Goal: Task Accomplishment & Management: Manage account settings

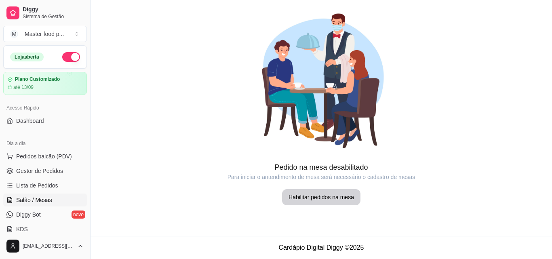
scroll to position [121, 0]
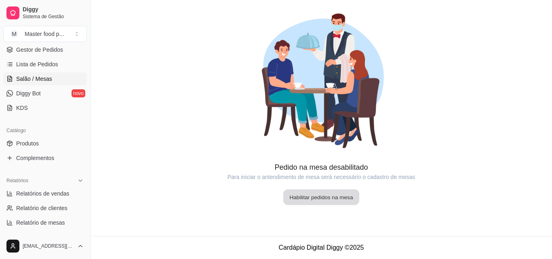
click at [321, 200] on button "Habilitar pedidos na mesa" at bounding box center [321, 198] width 76 height 16
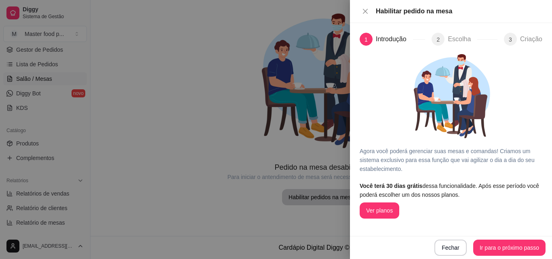
click at [402, 213] on div "Ver planos" at bounding box center [451, 211] width 183 height 16
click at [388, 211] on button "Ver planos" at bounding box center [380, 211] width 40 height 16
click at [369, 13] on button "Close" at bounding box center [365, 12] width 11 height 8
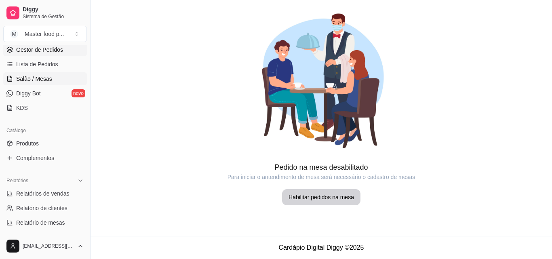
click at [55, 49] on span "Gestor de Pedidos" at bounding box center [39, 50] width 47 height 8
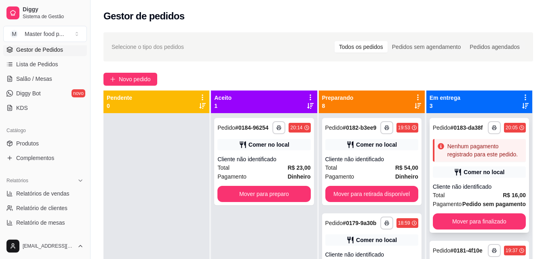
click at [470, 176] on div "Comer no local" at bounding box center [484, 172] width 41 height 8
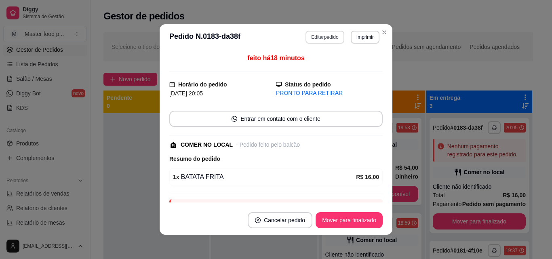
click at [332, 36] on button "Editar pedido" at bounding box center [325, 37] width 38 height 13
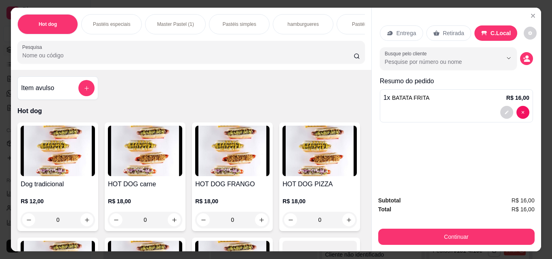
click at [289, 27] on div "hamburgueres" at bounding box center [303, 24] width 61 height 20
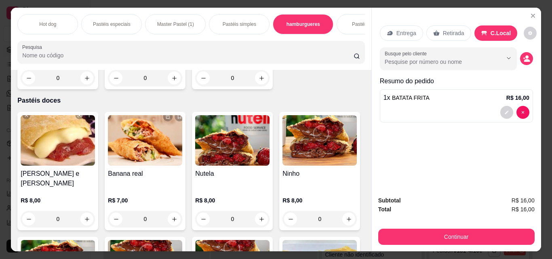
scroll to position [21, 0]
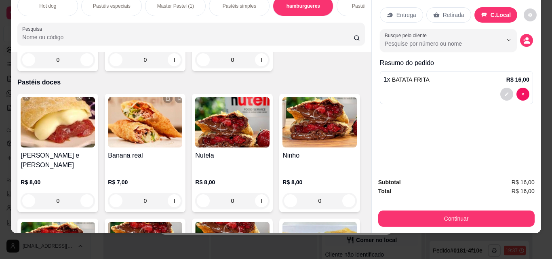
type input "1"
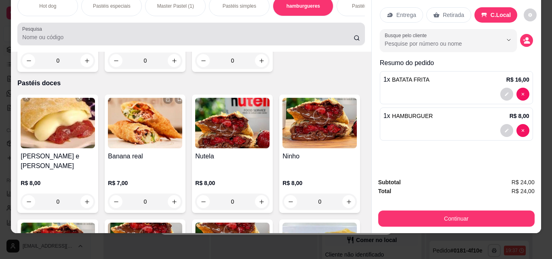
scroll to position [0, 0]
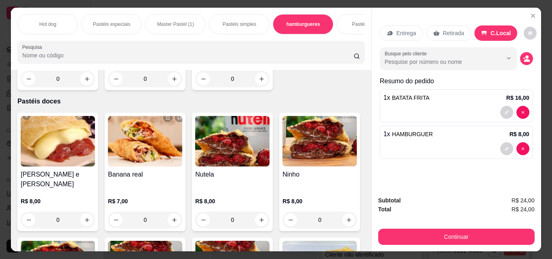
click at [344, 38] on div "Hot dog Pastéis especiais Master Pastel (1) Pastéis simples hamburgueres Pastéi…" at bounding box center [191, 39] width 360 height 62
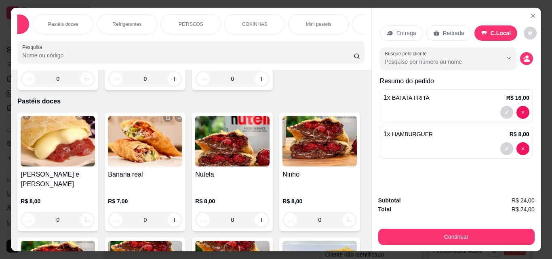
click at [314, 40] on div "Hot dog Pastéis especiais Master Pastel (1) Pastéis simples hamburgueres Pastéi…" at bounding box center [191, 39] width 360 height 62
click at [319, 21] on div "Cervejas" at bounding box center [334, 24] width 61 height 20
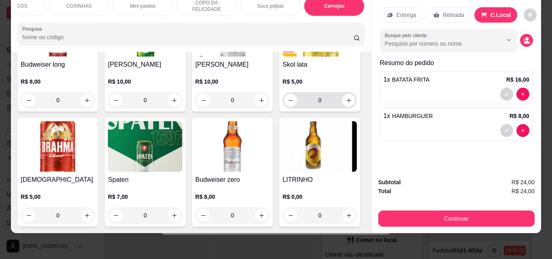
scroll to position [3994, 0]
click at [283, 157] on img at bounding box center [320, 146] width 74 height 51
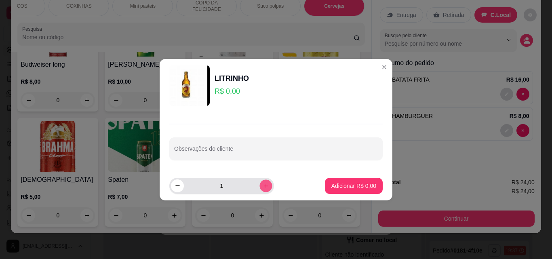
click at [263, 187] on icon "increase-product-quantity" at bounding box center [266, 186] width 6 height 6
type input "3"
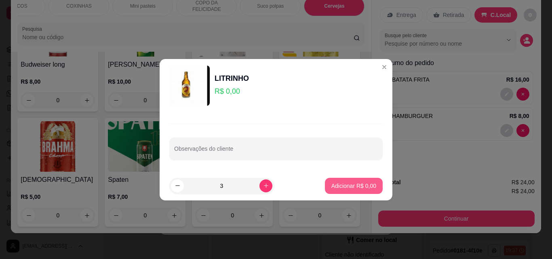
click at [342, 189] on p "Adicionar R$ 0,00" at bounding box center [353, 186] width 45 height 8
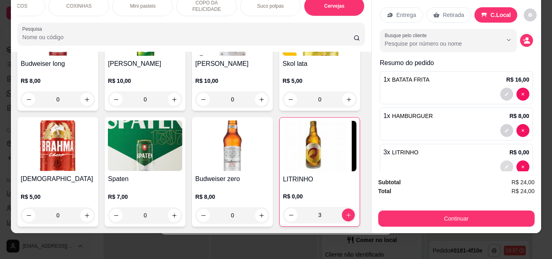
scroll to position [17, 0]
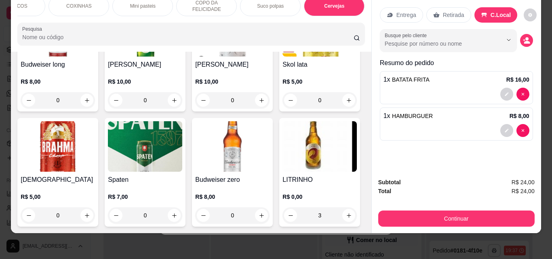
type input "0"
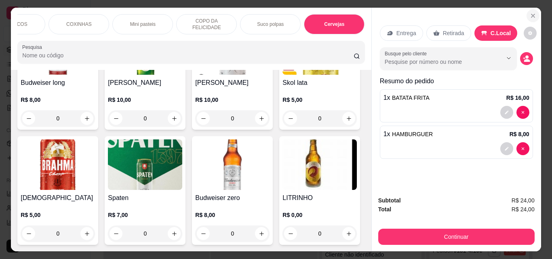
click at [532, 13] on icon "Close" at bounding box center [533, 16] width 6 height 6
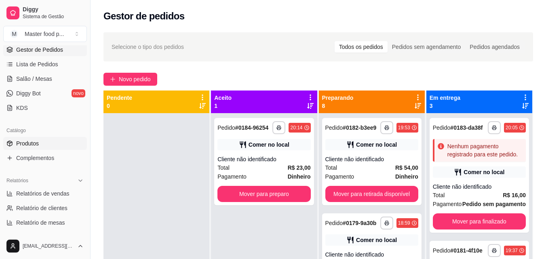
click at [49, 144] on link "Produtos" at bounding box center [45, 143] width 84 height 13
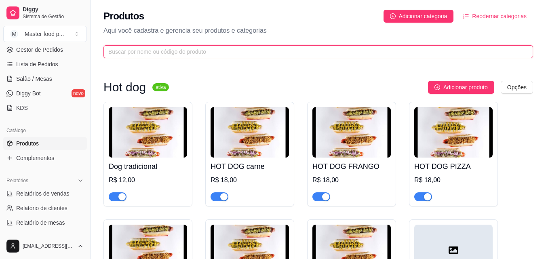
click at [181, 52] on input "text" at bounding box center [315, 51] width 414 height 9
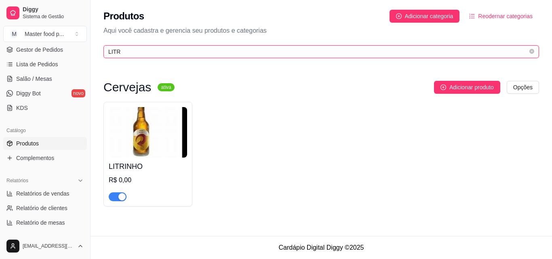
type input "LITR"
click at [176, 124] on img at bounding box center [148, 132] width 78 height 51
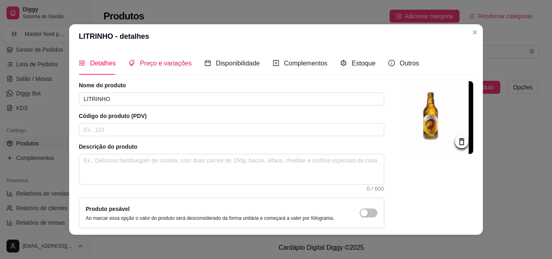
click at [175, 63] on span "Preço e variações" at bounding box center [166, 63] width 52 height 7
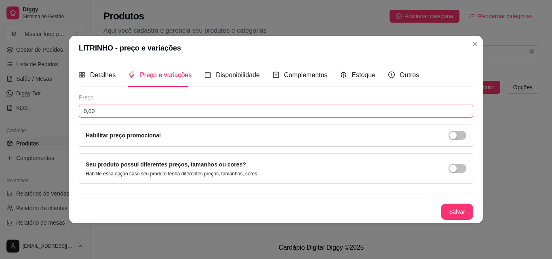
click at [152, 108] on input "0,00" at bounding box center [276, 111] width 395 height 13
type input "4,00"
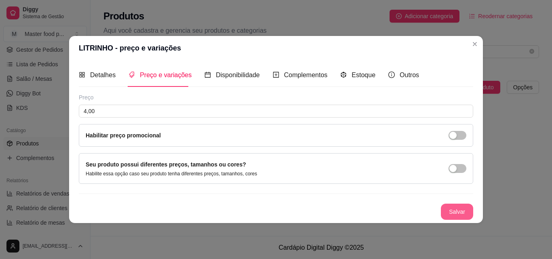
click at [458, 207] on button "Salvar" at bounding box center [457, 212] width 32 height 16
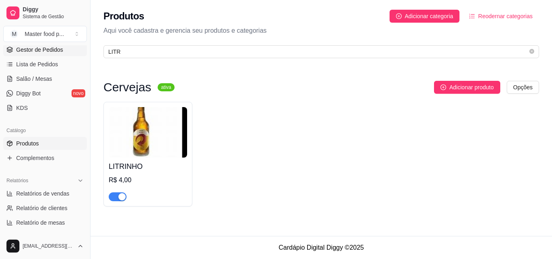
click at [44, 51] on span "Gestor de Pedidos" at bounding box center [39, 50] width 47 height 8
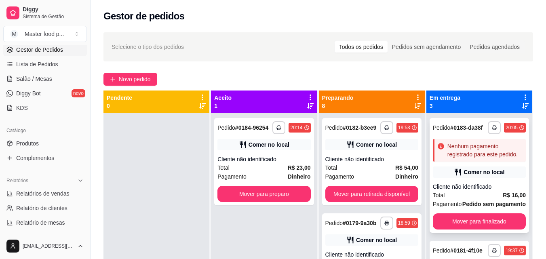
click at [493, 158] on div "Nenhum pagamento registrado para este pedido." at bounding box center [484, 150] width 75 height 16
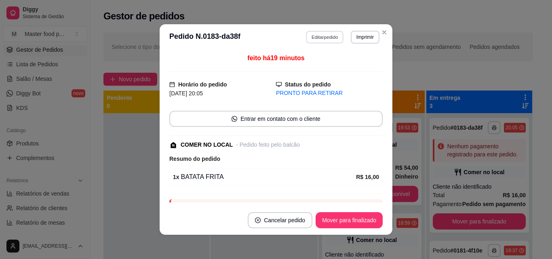
click at [313, 39] on button "Editar pedido" at bounding box center [325, 37] width 38 height 13
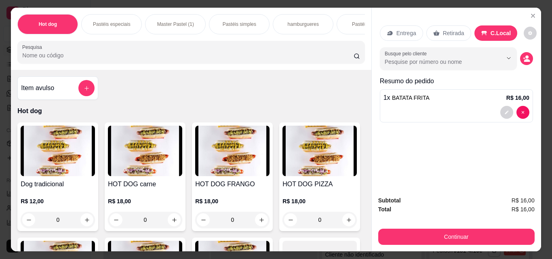
scroll to position [121, 0]
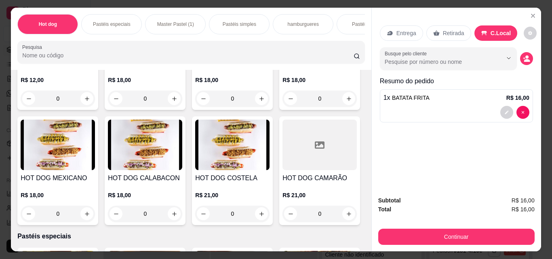
click at [288, 21] on p "hamburgueres" at bounding box center [303, 24] width 31 height 6
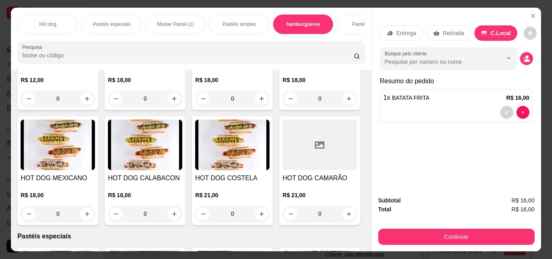
scroll to position [21, 0]
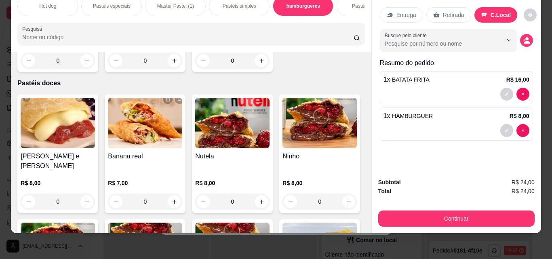
type input "1"
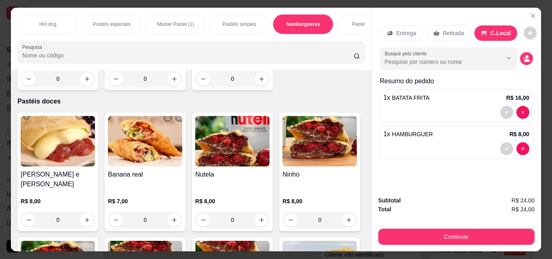
scroll to position [0, 304]
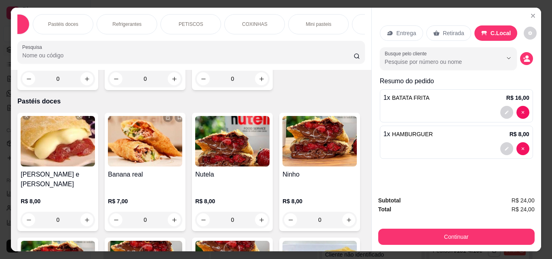
click at [336, 38] on div "Hot dog Pastéis especiais Master Pastel (1) Pastéis simples hamburgueres Pastéi…" at bounding box center [191, 39] width 360 height 62
click at [329, 27] on div "Mini pasteis" at bounding box center [318, 24] width 61 height 20
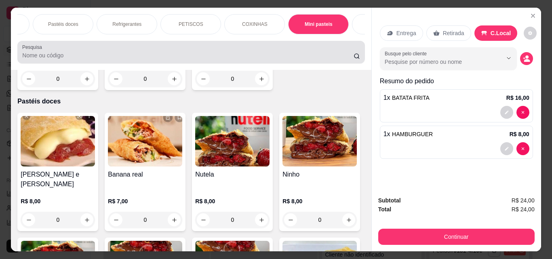
scroll to position [21, 0]
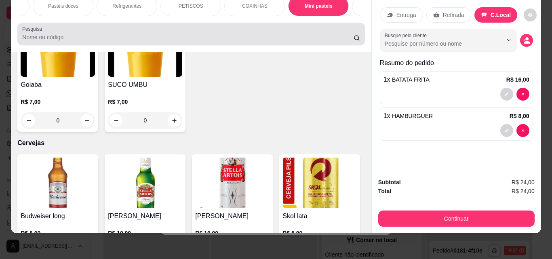
click at [332, 31] on div at bounding box center [191, 34] width 338 height 16
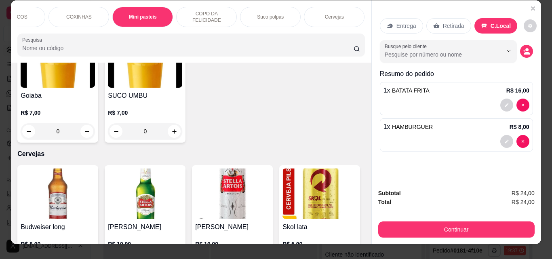
scroll to position [0, 0]
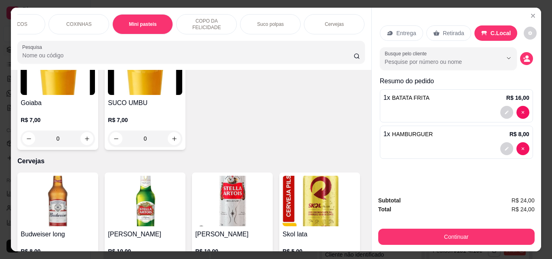
click at [332, 25] on div "Cervejas" at bounding box center [334, 24] width 61 height 20
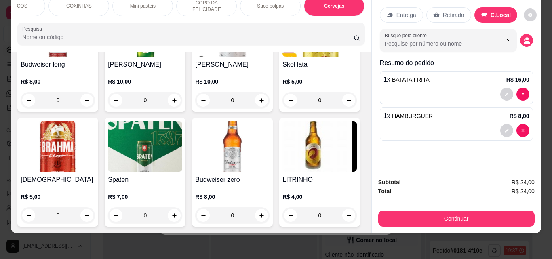
scroll to position [4019, 0]
click at [346, 213] on icon "increase-product-quantity" at bounding box center [349, 216] width 6 height 6
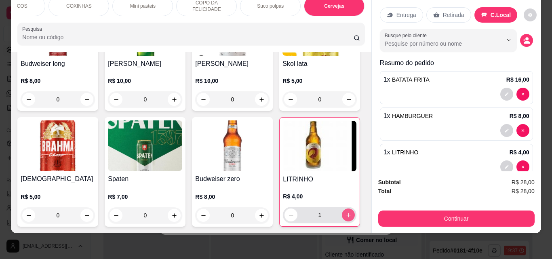
click at [346, 213] on icon "increase-product-quantity" at bounding box center [348, 215] width 4 height 4
type input "3"
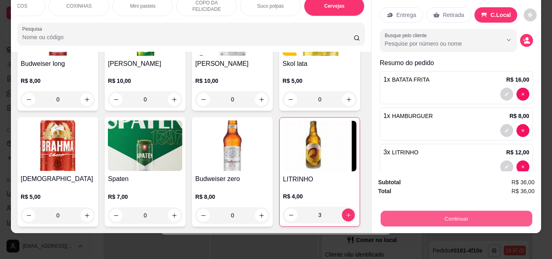
click at [465, 211] on button "Continuar" at bounding box center [456, 219] width 152 height 16
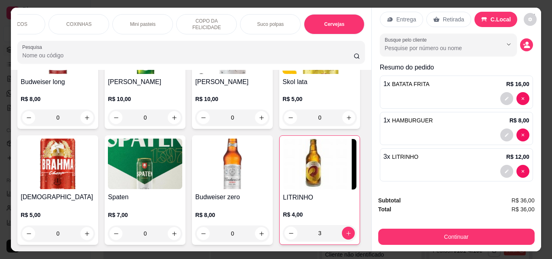
scroll to position [17, 0]
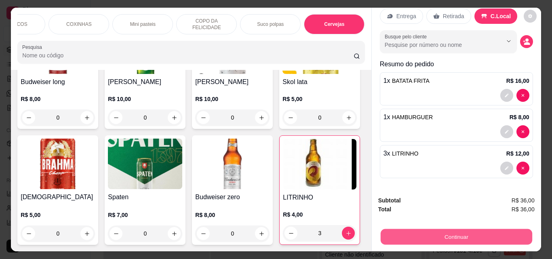
click at [487, 234] on button "Continuar" at bounding box center [456, 237] width 152 height 16
click at [475, 230] on button "Continuar" at bounding box center [456, 237] width 156 height 16
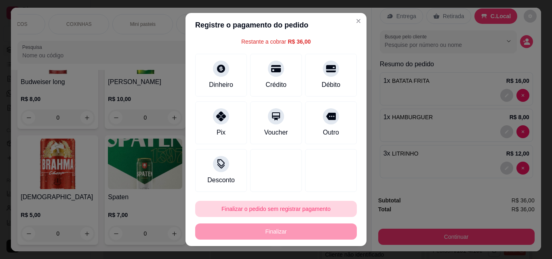
scroll to position [33, 0]
click at [302, 209] on button "Finalizar o pedido sem registrar pagamento" at bounding box center [276, 209] width 162 height 16
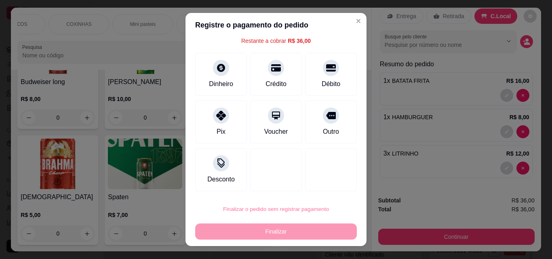
click at [318, 183] on button "Confirmar" at bounding box center [323, 186] width 29 height 12
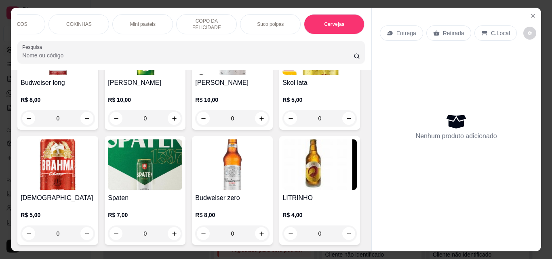
scroll to position [0, 0]
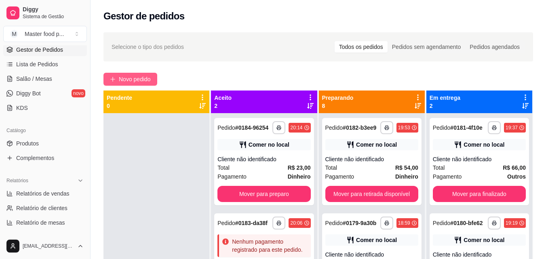
click at [152, 73] on button "Novo pedido" at bounding box center [130, 79] width 54 height 13
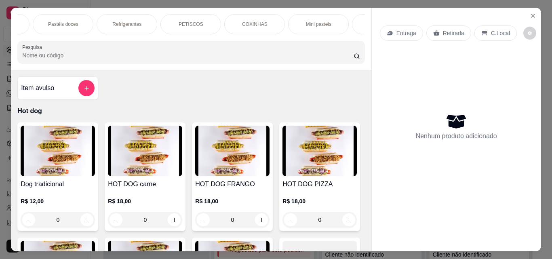
scroll to position [0, 480]
click at [341, 25] on div "Cervejas" at bounding box center [334, 24] width 61 height 20
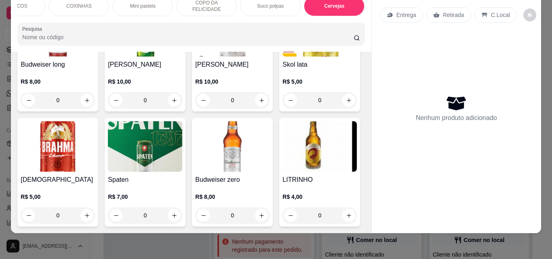
scroll to position [4017, 0]
click at [523, 8] on button "decrease-product-quantity" at bounding box center [529, 14] width 13 height 13
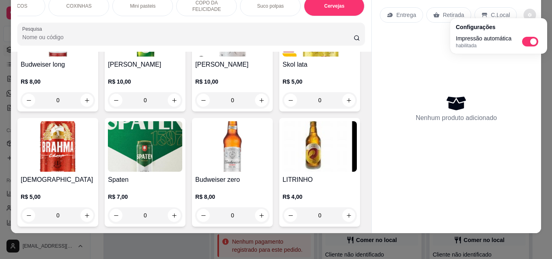
click at [534, 40] on span "Automatic updates" at bounding box center [533, 41] width 6 height 6
click at [527, 42] on input "Automatic updates" at bounding box center [524, 44] width 5 height 5
checkbox input "false"
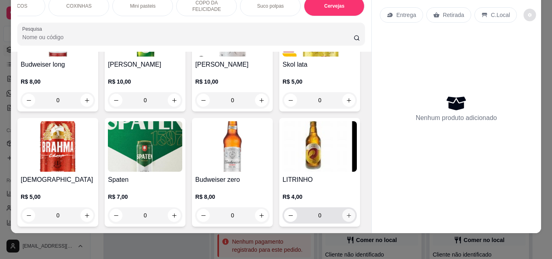
click at [342, 209] on button "increase-product-quantity" at bounding box center [348, 215] width 13 height 13
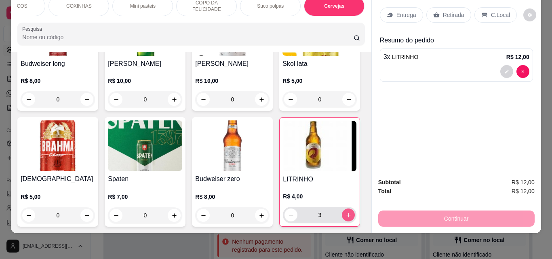
click at [342, 209] on button "increase-product-quantity" at bounding box center [348, 215] width 13 height 13
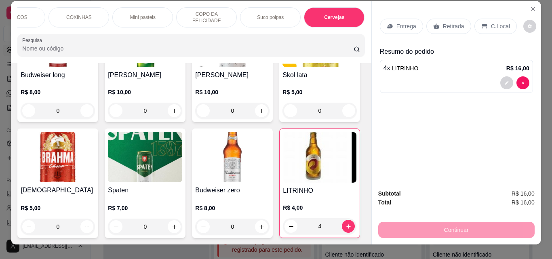
scroll to position [0, 0]
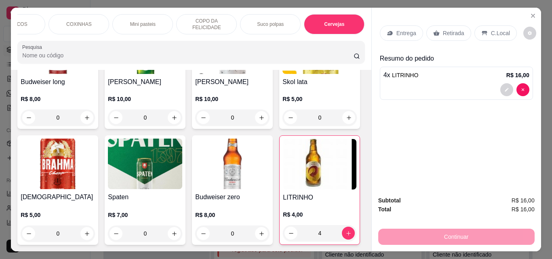
click at [491, 29] on p "C.Local" at bounding box center [500, 33] width 19 height 8
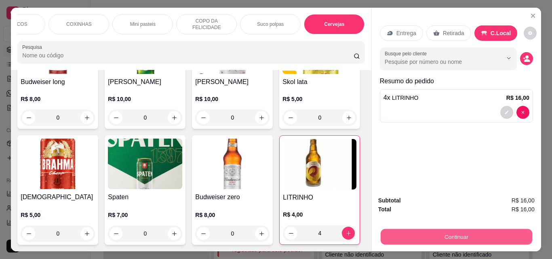
click at [476, 236] on button "Continuar" at bounding box center [456, 237] width 152 height 16
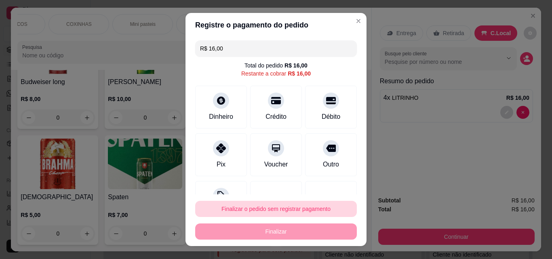
click at [285, 210] on button "Finalizar o pedido sem registrar pagamento" at bounding box center [276, 209] width 162 height 16
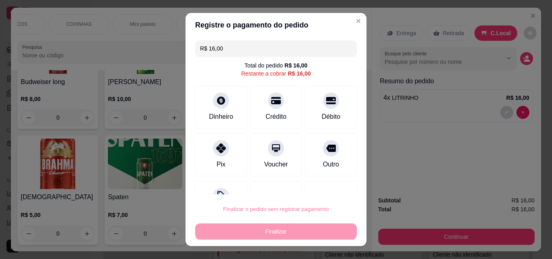
click at [332, 180] on button "Confirmar" at bounding box center [323, 186] width 29 height 12
type input "0"
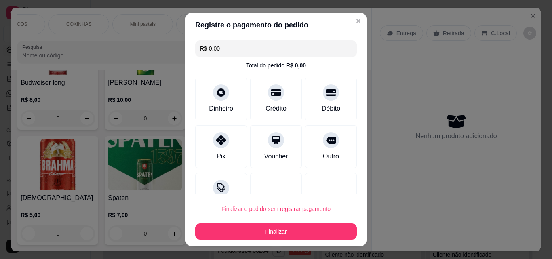
type input "R$ 0,00"
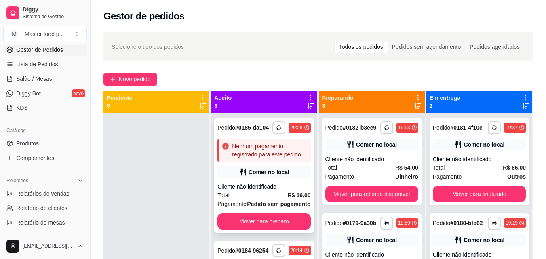
click at [267, 158] on div "Nenhum pagamento registrado para este pedido." at bounding box center [269, 150] width 75 height 16
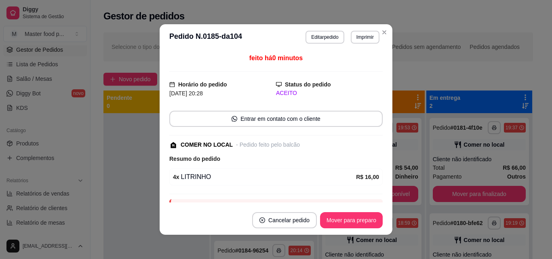
click at [327, 47] on header "**********" at bounding box center [276, 37] width 233 height 26
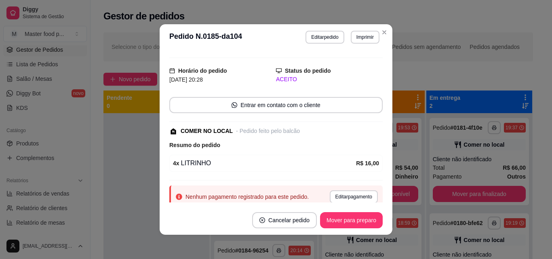
scroll to position [2, 0]
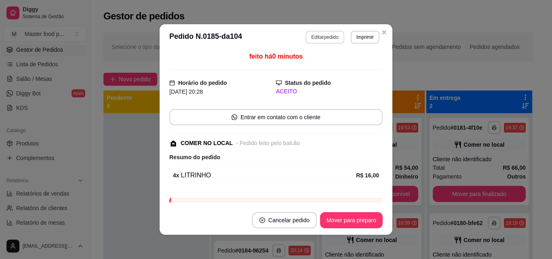
click at [315, 40] on button "Editar pedido" at bounding box center [325, 37] width 38 height 13
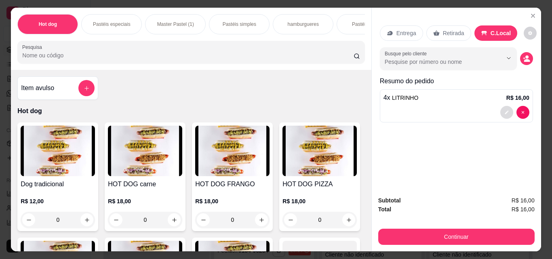
click at [502, 106] on button "decrease-product-quantity" at bounding box center [506, 112] width 13 height 13
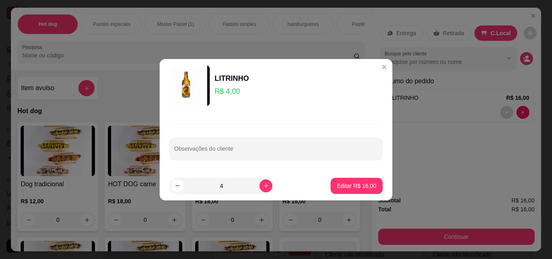
click at [321, 162] on div "Observações do cliente" at bounding box center [276, 141] width 233 height 59
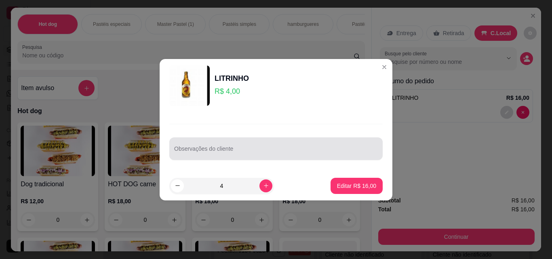
click at [321, 156] on div at bounding box center [276, 149] width 204 height 16
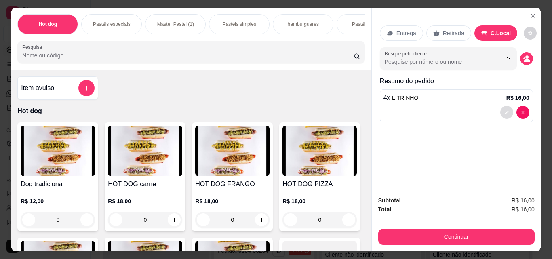
click at [500, 109] on button "decrease-product-quantity" at bounding box center [506, 112] width 13 height 13
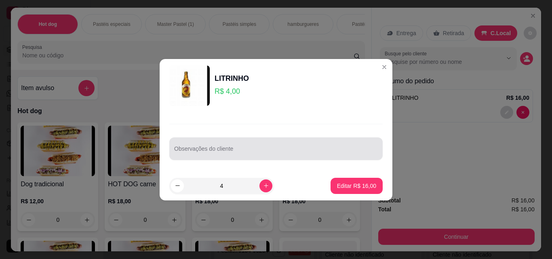
click at [322, 146] on div at bounding box center [276, 149] width 204 height 16
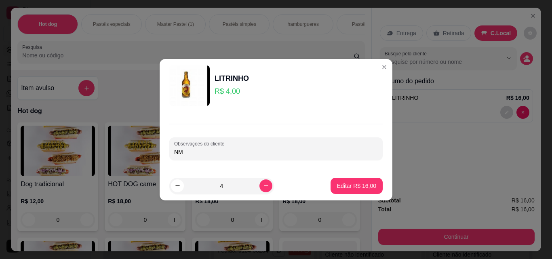
type input "N"
type input "MESA 4"
click at [355, 194] on footer "4 Editar R$ 16,00" at bounding box center [276, 185] width 233 height 29
click at [357, 189] on p "Editar R$ 16,00" at bounding box center [357, 186] width 38 height 8
type input "0"
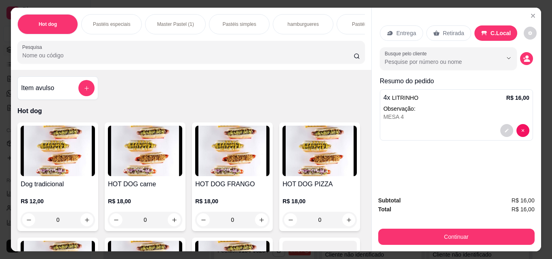
click at [130, 25] on div "Pastéis especiais" at bounding box center [111, 24] width 61 height 20
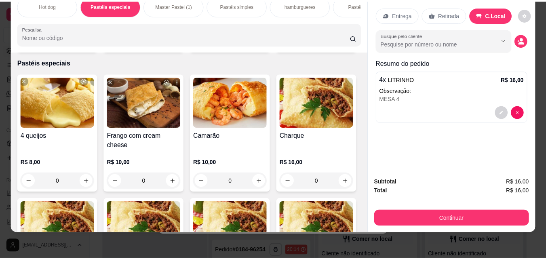
scroll to position [0, 0]
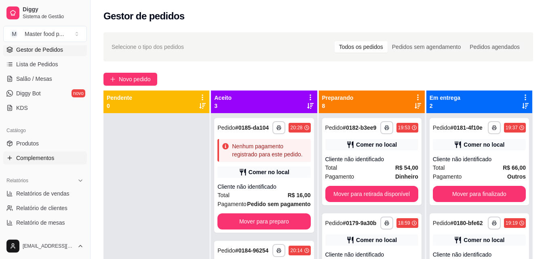
click at [49, 155] on span "Complementos" at bounding box center [35, 158] width 38 height 8
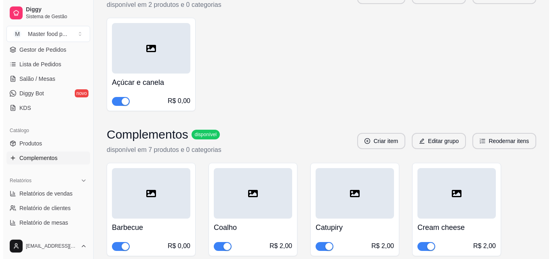
scroll to position [283, 0]
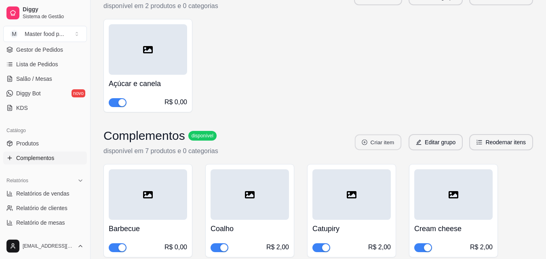
click at [389, 140] on button "Criar item" at bounding box center [378, 143] width 46 height 16
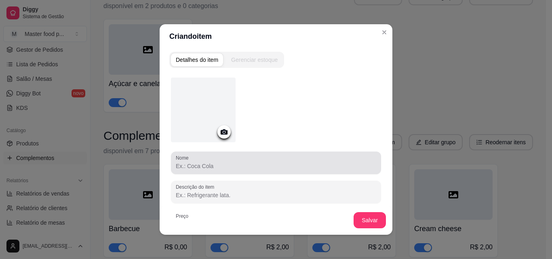
click at [224, 173] on div "Nome" at bounding box center [276, 163] width 210 height 23
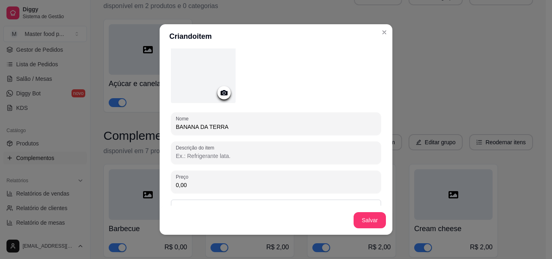
scroll to position [76, 0]
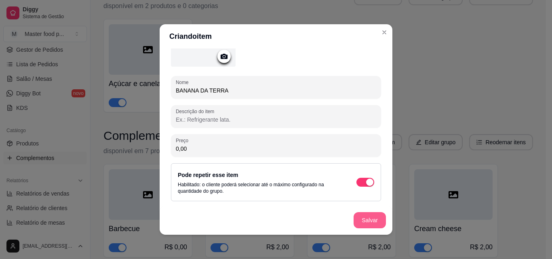
type input "BANANA DA TERRA"
click at [364, 218] on button "Salvar" at bounding box center [370, 221] width 32 height 16
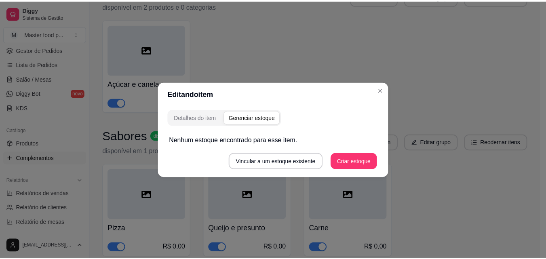
scroll to position [0, 0]
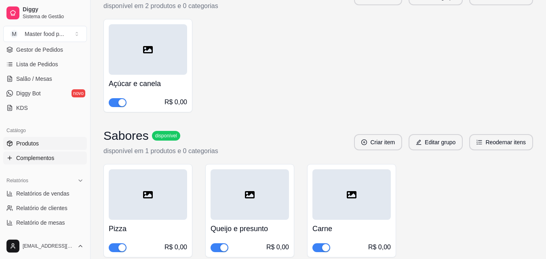
click at [46, 141] on link "Produtos" at bounding box center [45, 143] width 84 height 13
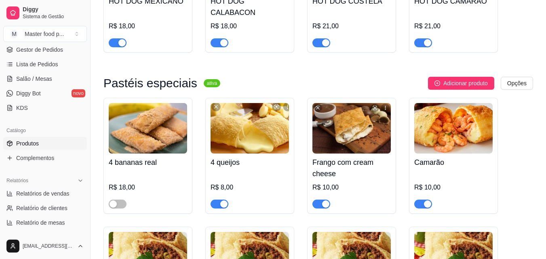
scroll to position [121, 0]
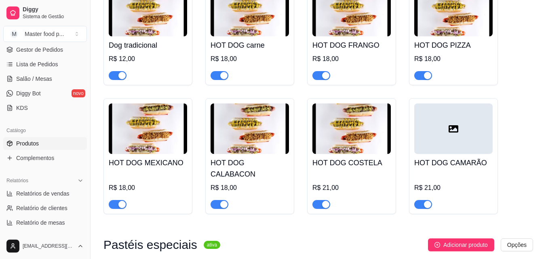
click at [321, 200] on span "button" at bounding box center [321, 204] width 18 height 9
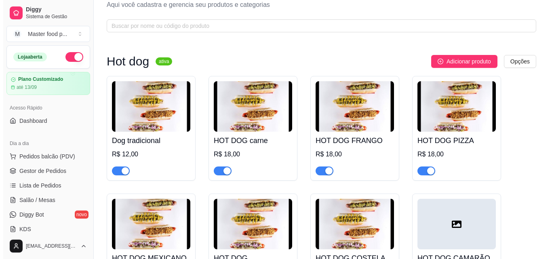
scroll to position [0, 0]
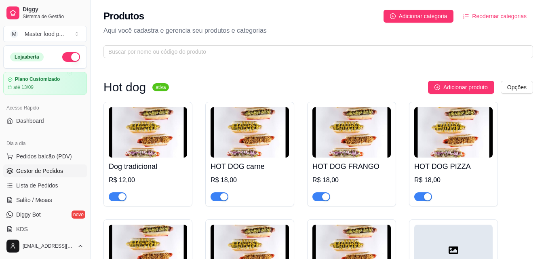
click at [52, 170] on span "Gestor de Pedidos" at bounding box center [39, 171] width 47 height 8
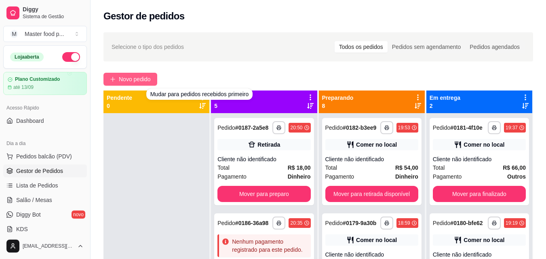
click at [141, 75] on span "Novo pedido" at bounding box center [135, 79] width 32 height 9
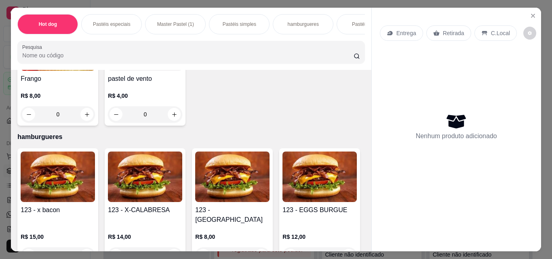
scroll to position [1051, 0]
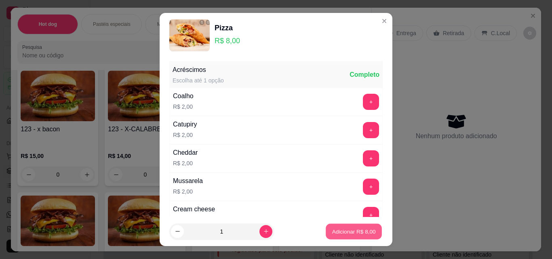
click at [362, 229] on p "Adicionar R$ 8,00" at bounding box center [354, 232] width 44 height 8
type input "1"
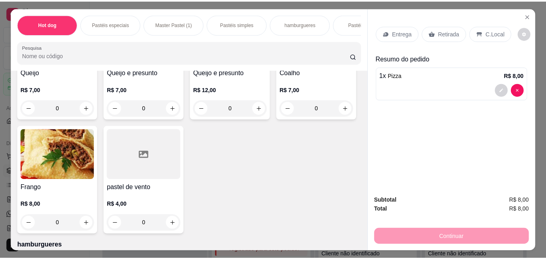
scroll to position [890, 0]
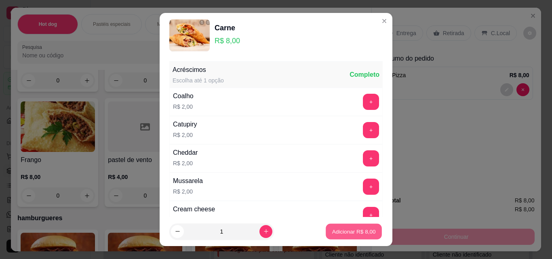
click at [339, 235] on p "Adicionar R$ 8,00" at bounding box center [354, 232] width 44 height 8
type input "1"
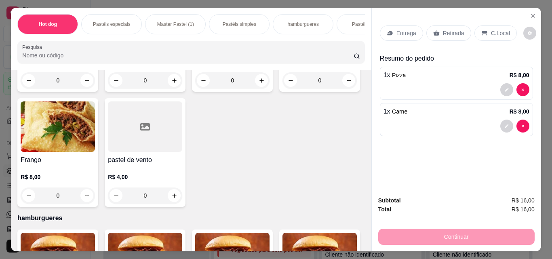
click at [450, 33] on p "Retirada" at bounding box center [453, 33] width 21 height 8
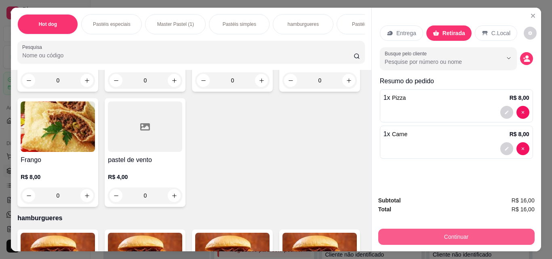
click at [476, 234] on button "Continuar" at bounding box center [456, 237] width 156 height 16
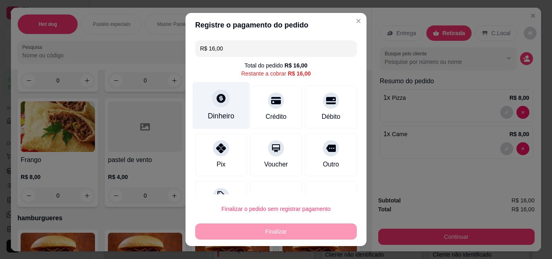
click at [224, 104] on div "Dinheiro" at bounding box center [221, 105] width 57 height 47
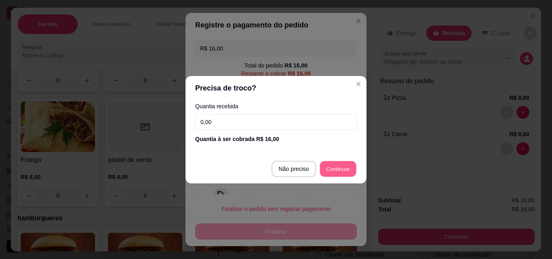
type input "R$ 0,00"
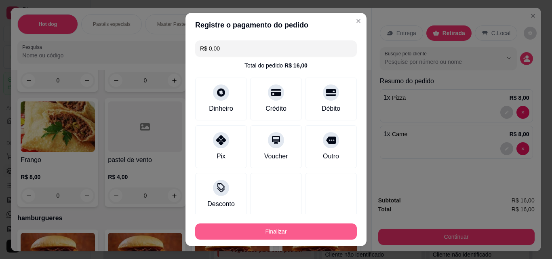
click at [302, 235] on button "Finalizar" at bounding box center [276, 232] width 162 height 16
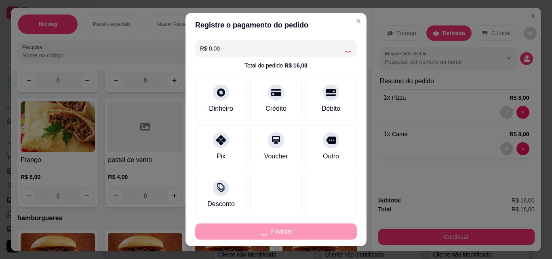
type input "0"
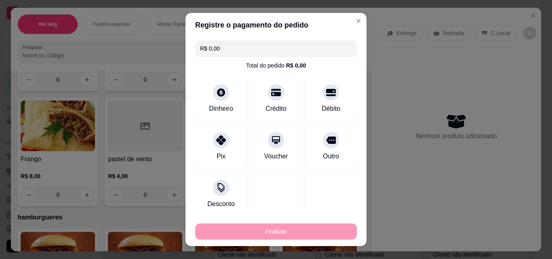
type input "-R$ 16,00"
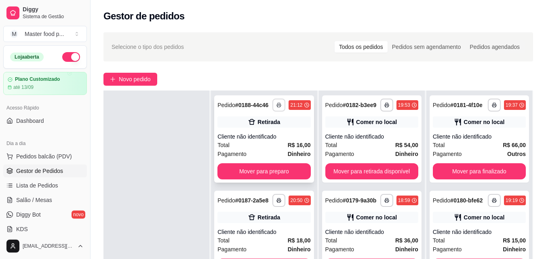
click at [277, 107] on icon "button" at bounding box center [279, 106] width 4 height 2
click at [251, 138] on button "IMPRESSORA" at bounding box center [246, 136] width 59 height 13
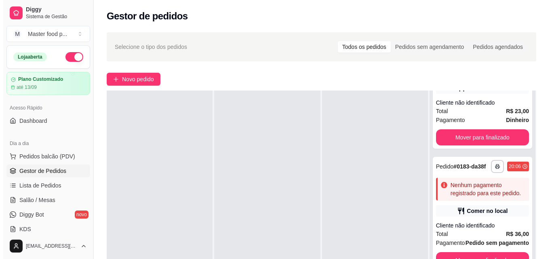
scroll to position [606, 0]
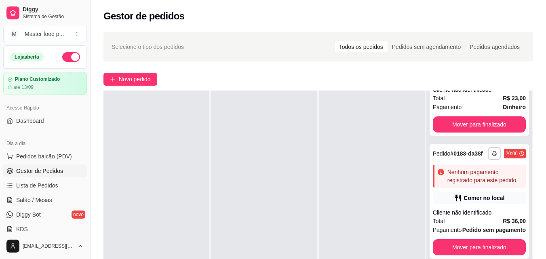
click at [490, 79] on div "Comer no local" at bounding box center [484, 75] width 41 height 8
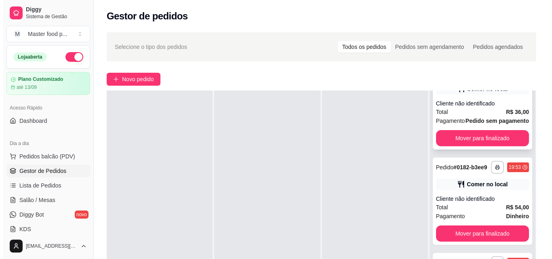
scroll to position [728, 0]
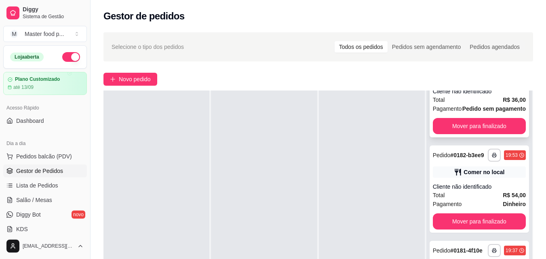
click at [473, 95] on div "Cliente não identificado" at bounding box center [479, 91] width 93 height 8
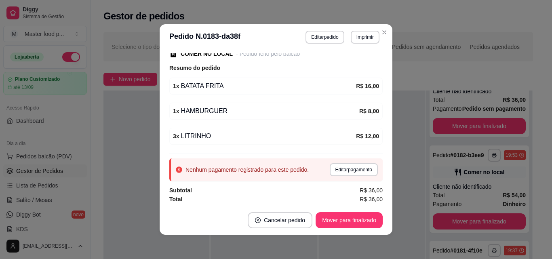
scroll to position [110, 0]
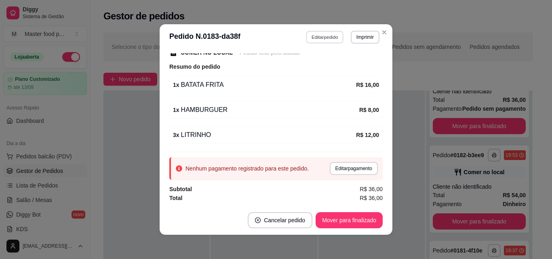
click at [330, 35] on button "Editar pedido" at bounding box center [325, 37] width 38 height 13
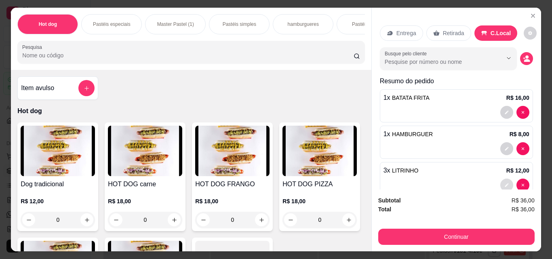
scroll to position [17, 0]
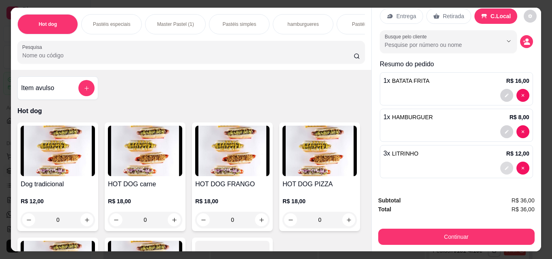
click at [500, 166] on button "decrease-product-quantity" at bounding box center [506, 168] width 13 height 13
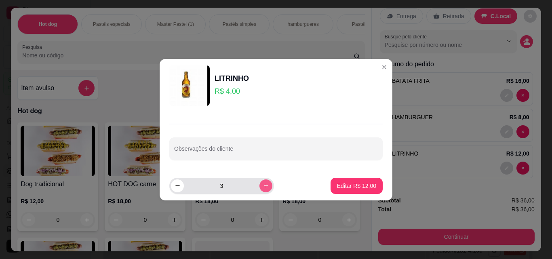
click at [263, 186] on icon "increase-product-quantity" at bounding box center [266, 186] width 6 height 6
type input "4"
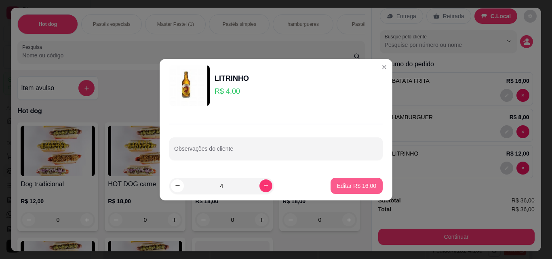
click at [357, 187] on p "Editar R$ 16,00" at bounding box center [356, 186] width 39 height 8
type input "4"
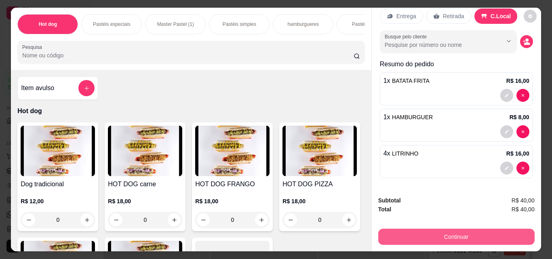
click at [481, 230] on button "Continuar" at bounding box center [456, 237] width 156 height 16
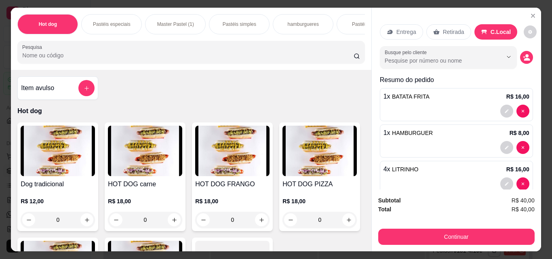
scroll to position [0, 0]
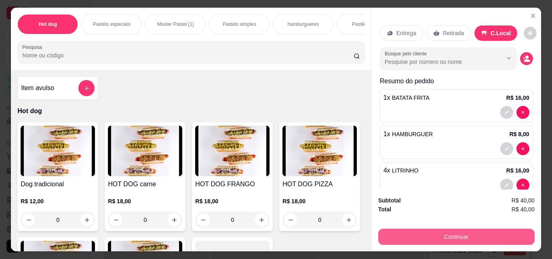
click at [476, 232] on button "Continuar" at bounding box center [456, 237] width 156 height 16
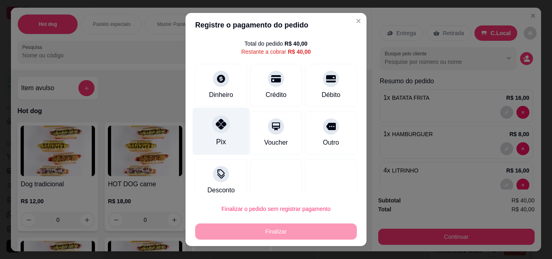
scroll to position [33, 0]
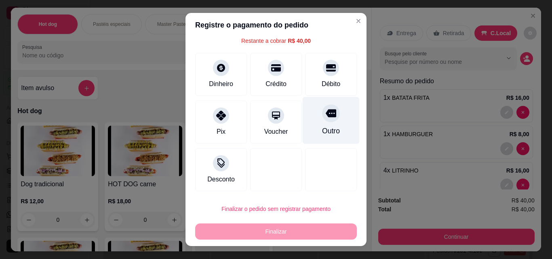
click at [310, 120] on div "Outro" at bounding box center [331, 120] width 57 height 47
type input "R$ 0,00"
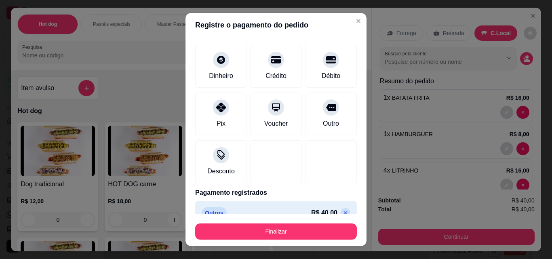
scroll to position [47, 0]
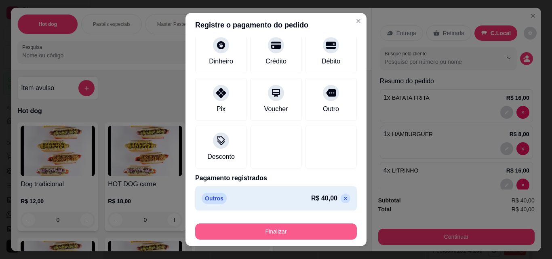
click at [313, 229] on button "Finalizar" at bounding box center [276, 232] width 162 height 16
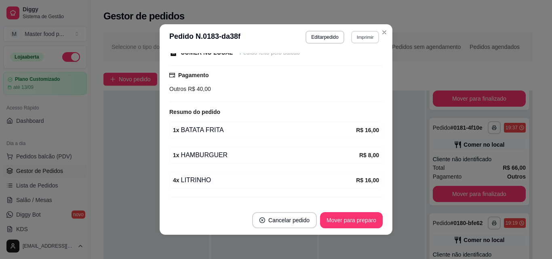
click at [369, 35] on button "Imprimir" at bounding box center [365, 37] width 28 height 13
click at [353, 67] on button "IMPRESSORA" at bounding box center [348, 65] width 59 height 13
click at [385, 31] on div "**********" at bounding box center [319, 193] width 456 height 332
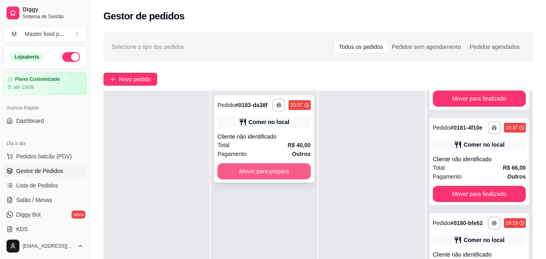
click at [294, 176] on button "Mover para preparo" at bounding box center [263, 171] width 93 height 16
click at [294, 176] on div "Mover para preparo" at bounding box center [263, 171] width 93 height 16
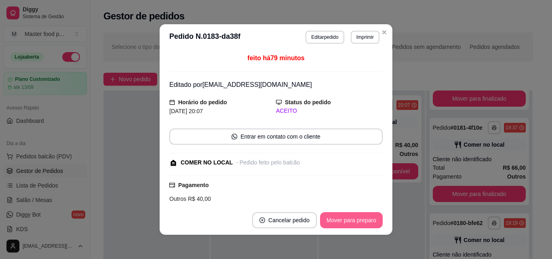
click at [342, 219] on button "Mover para preparo" at bounding box center [351, 220] width 63 height 16
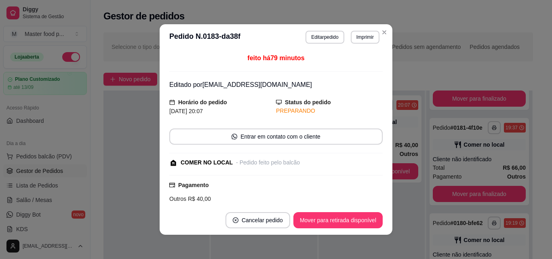
click at [160, 188] on div "feito há 79 minutos Editado por [EMAIL_ADDRESS][DOMAIN_NAME] Horário do pedido …" at bounding box center [276, 128] width 233 height 156
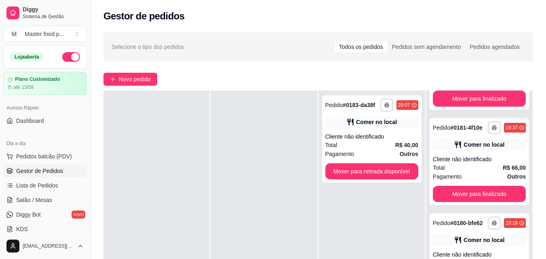
click at [139, 87] on div "**********" at bounding box center [319, 193] width 456 height 332
click at [141, 86] on div "**********" at bounding box center [319, 193] width 456 height 332
click at [141, 85] on button "Novo pedido" at bounding box center [130, 79] width 54 height 13
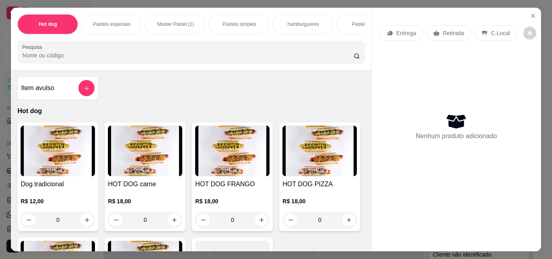
click at [241, 21] on p "Pastéis simples" at bounding box center [240, 24] width 34 height 6
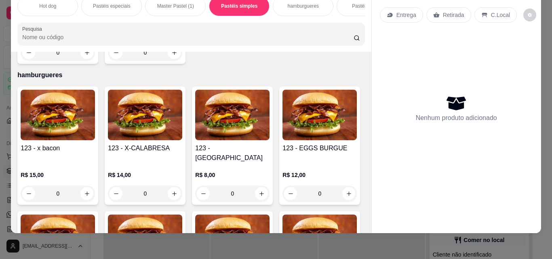
scroll to position [1022, 0]
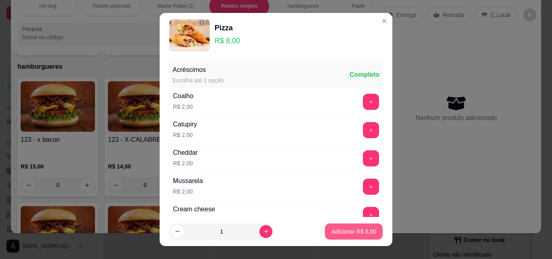
click at [356, 233] on p "Adicionar R$ 8,00" at bounding box center [353, 232] width 45 height 8
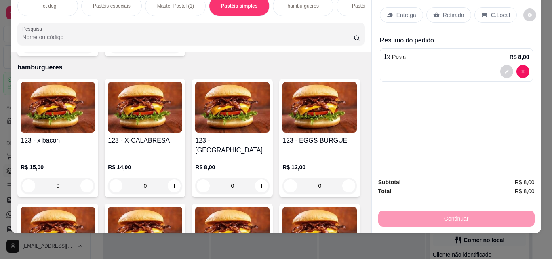
type input "1"
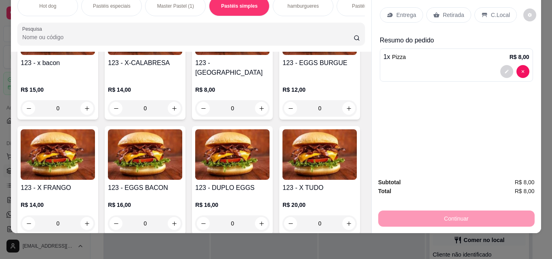
scroll to position [1103, 0]
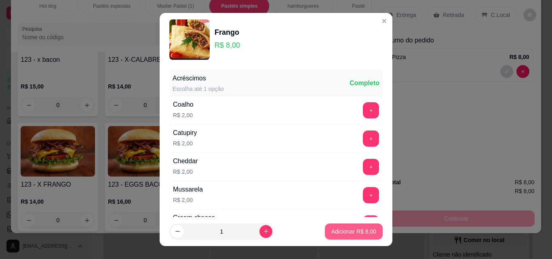
click at [336, 228] on p "Adicionar R$ 8,00" at bounding box center [353, 232] width 45 height 8
type input "1"
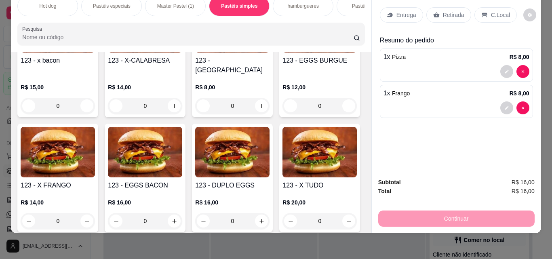
click at [482, 13] on icon at bounding box center [484, 15] width 5 height 4
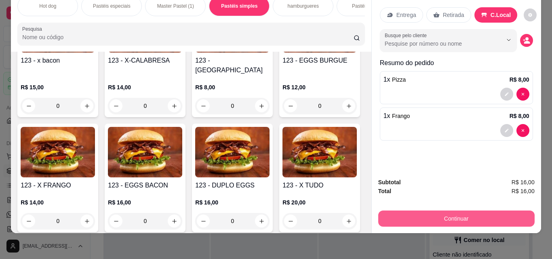
click at [404, 214] on button "Continuar" at bounding box center [456, 219] width 156 height 16
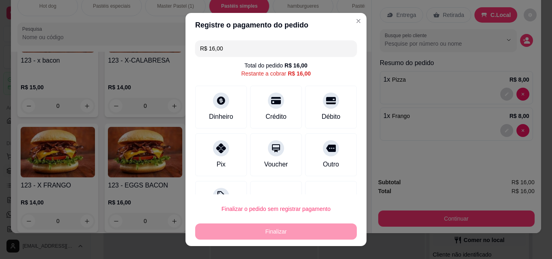
click at [216, 148] on icon at bounding box center [221, 148] width 10 height 10
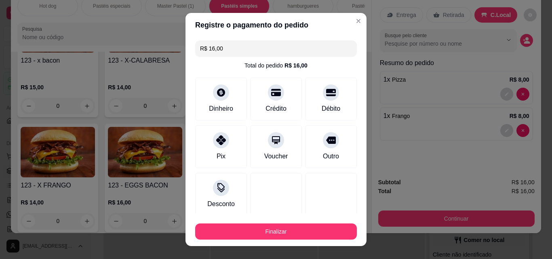
type input "R$ 0,00"
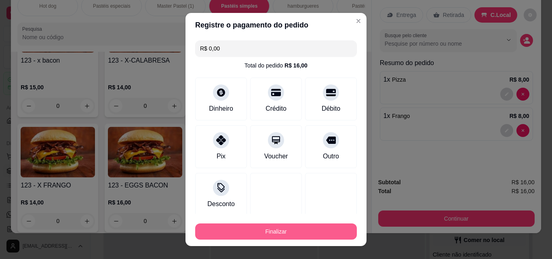
click at [272, 231] on button "Finalizar" at bounding box center [276, 232] width 162 height 16
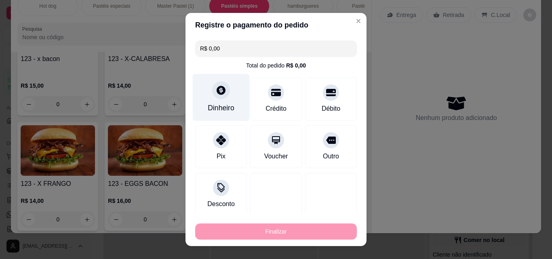
type input "0"
type input "-R$ 16,00"
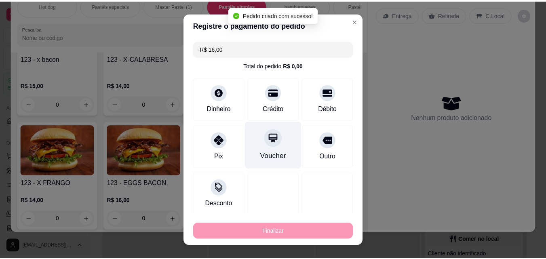
scroll to position [1103, 0]
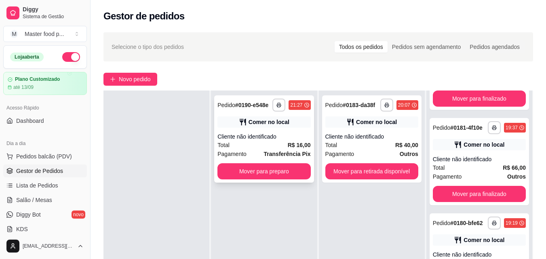
click at [251, 140] on div "Cliente não identificado" at bounding box center [263, 137] width 93 height 8
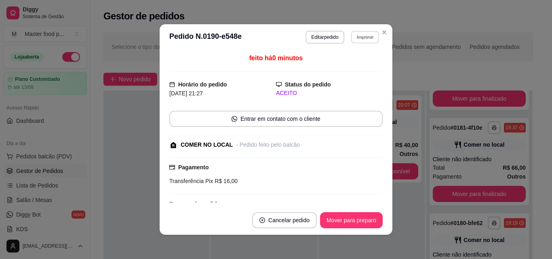
click at [362, 35] on button "Imprimir" at bounding box center [365, 37] width 28 height 13
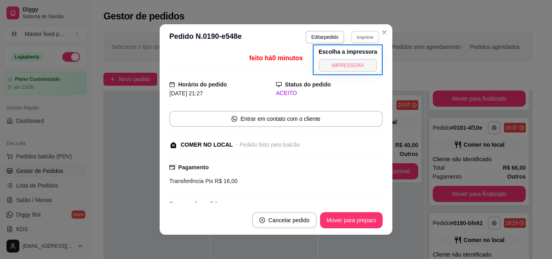
click at [341, 63] on button "IMPRESSORA" at bounding box center [348, 65] width 59 height 13
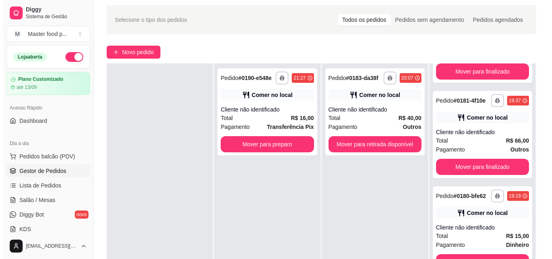
scroll to position [40, 0]
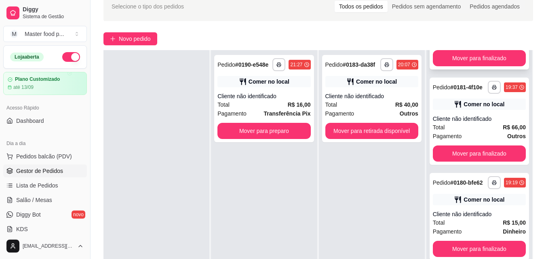
click at [464, 36] on div "Total R$ 54,00" at bounding box center [479, 31] width 93 height 9
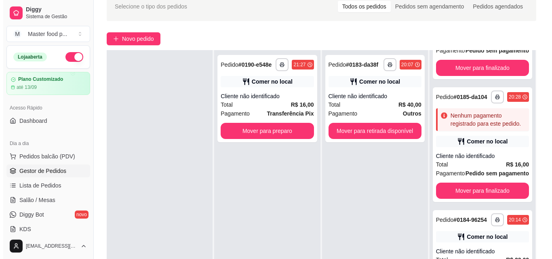
scroll to position [364, 0]
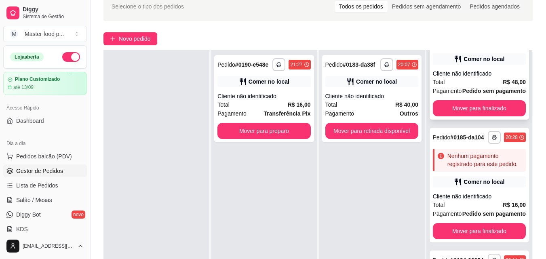
click at [483, 87] on div "Total R$ 48,00" at bounding box center [479, 82] width 93 height 9
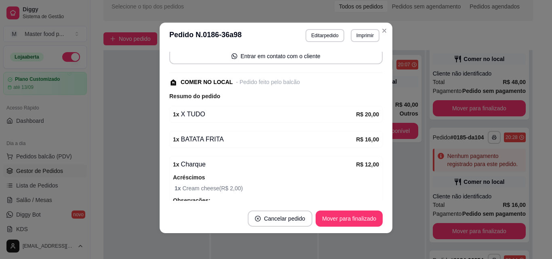
scroll to position [56, 0]
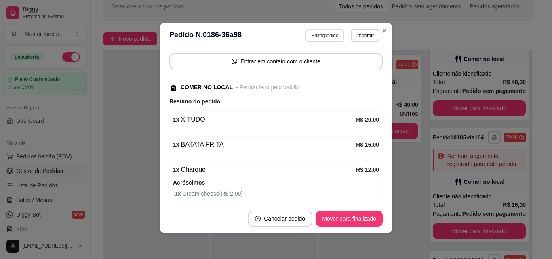
click at [328, 36] on button "Editar pedido" at bounding box center [325, 35] width 38 height 13
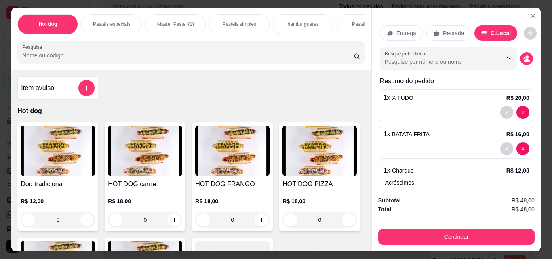
click at [310, 27] on div "hamburgueres" at bounding box center [303, 24] width 61 height 20
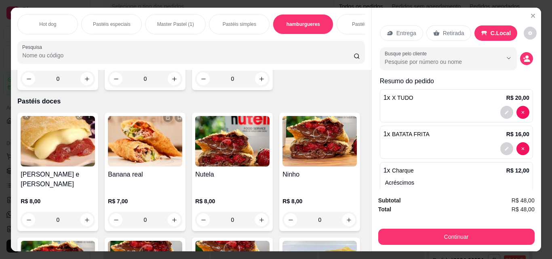
scroll to position [0, 304]
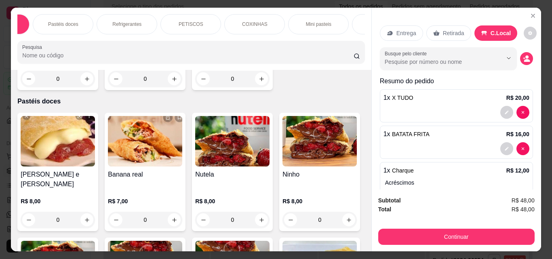
click at [133, 26] on div "Refrigerantes" at bounding box center [127, 24] width 61 height 20
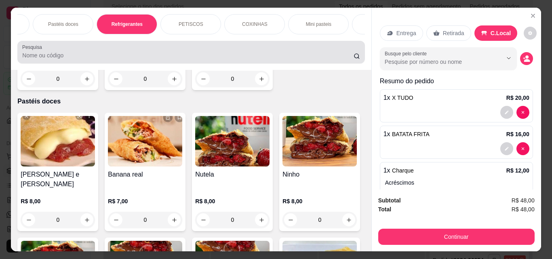
scroll to position [21, 0]
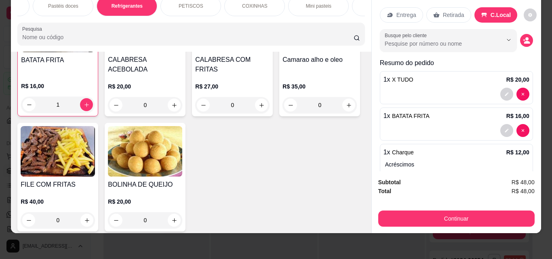
type input "1"
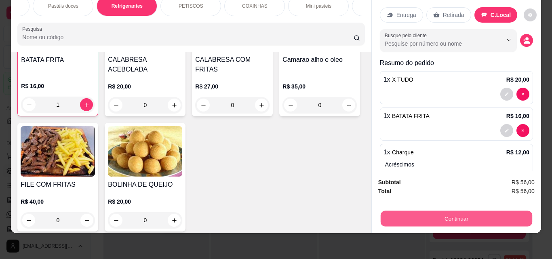
click at [429, 211] on button "Continuar" at bounding box center [456, 219] width 152 height 16
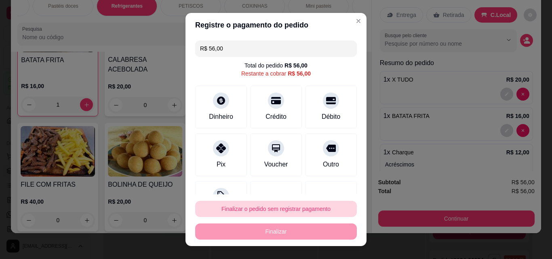
click at [283, 209] on button "Finalizar o pedido sem registrar pagamento" at bounding box center [276, 209] width 162 height 16
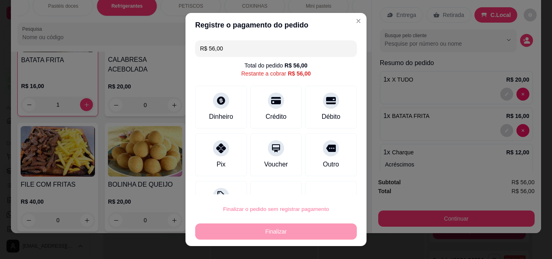
click at [320, 181] on button "Confirmar" at bounding box center [322, 186] width 29 height 12
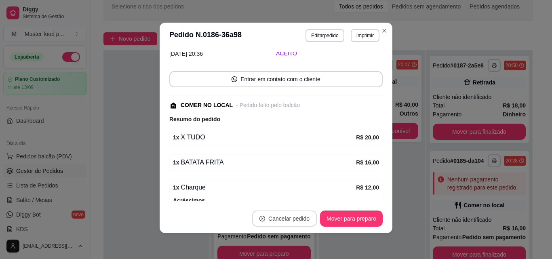
scroll to position [74, 0]
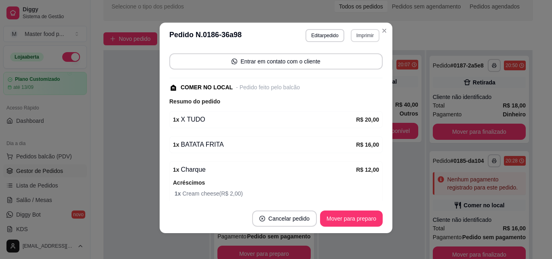
click at [356, 32] on button "Imprimir" at bounding box center [365, 35] width 29 height 13
click at [353, 63] on button "IMPRESSORA" at bounding box center [348, 63] width 59 height 13
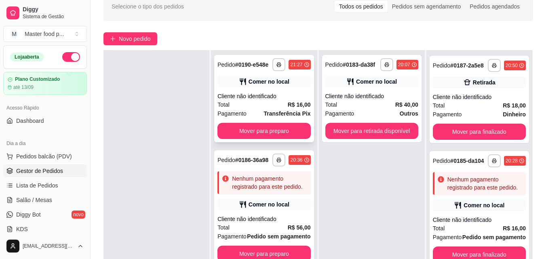
click at [276, 92] on div "Cliente não identificado" at bounding box center [263, 96] width 93 height 8
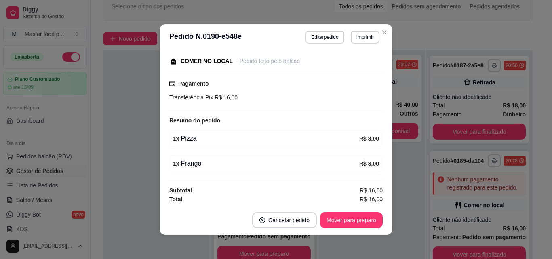
scroll to position [85, 0]
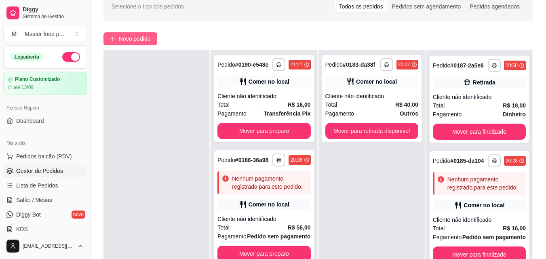
click at [140, 38] on span "Novo pedido" at bounding box center [135, 38] width 32 height 9
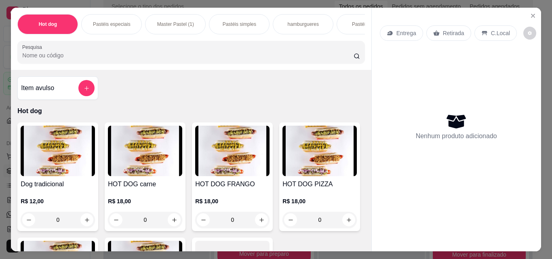
click at [223, 21] on p "Pastéis simples" at bounding box center [240, 24] width 34 height 6
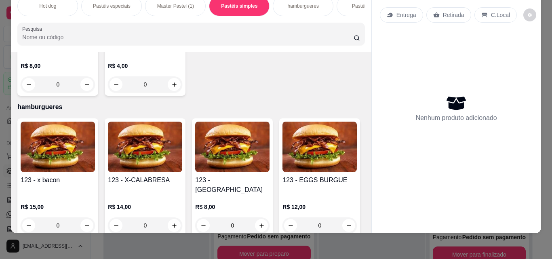
scroll to position [1022, 0]
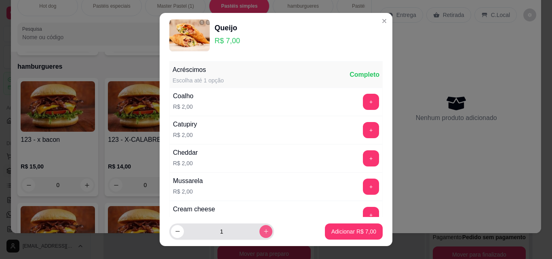
click at [260, 235] on button "increase-product-quantity" at bounding box center [266, 231] width 13 height 13
type input "2"
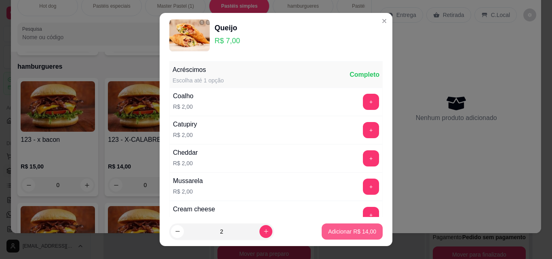
click at [354, 232] on p "Adicionar R$ 14,00" at bounding box center [352, 232] width 48 height 8
type input "2"
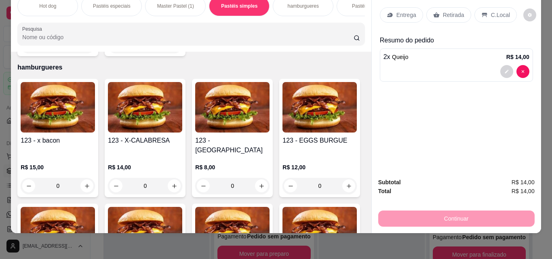
click at [491, 11] on p "C.Local" at bounding box center [500, 15] width 19 height 8
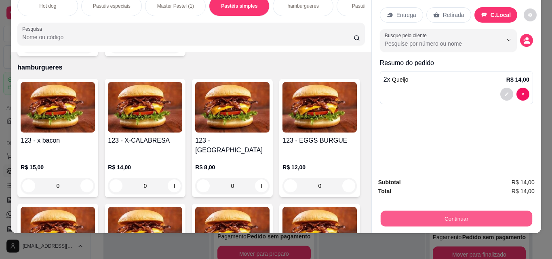
click at [435, 213] on button "Continuar" at bounding box center [456, 219] width 152 height 16
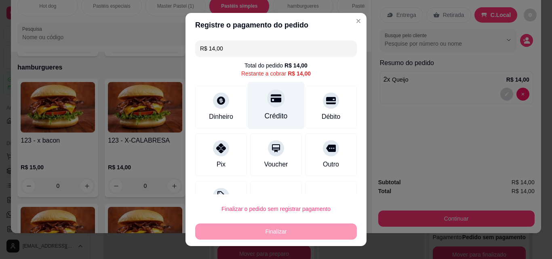
click at [257, 99] on div "Crédito" at bounding box center [276, 105] width 57 height 47
type input "R$ 0,00"
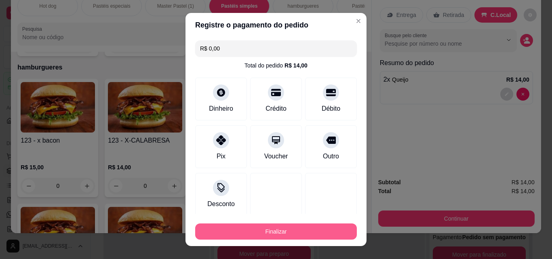
click at [267, 228] on button "Finalizar" at bounding box center [276, 232] width 162 height 16
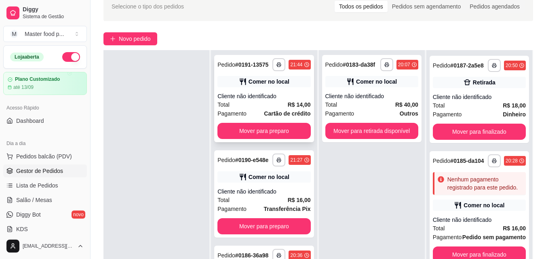
click at [272, 100] on div "Cliente não identificado" at bounding box center [263, 96] width 93 height 8
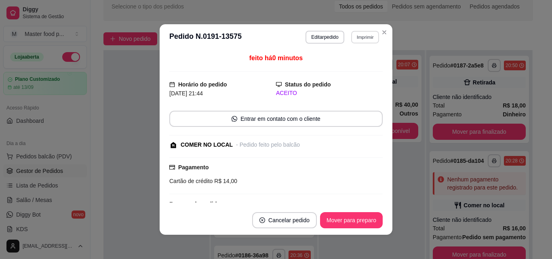
click at [355, 39] on button "Imprimir" at bounding box center [365, 37] width 28 height 13
click at [346, 64] on button "IMPRESSORA" at bounding box center [348, 65] width 59 height 13
click at [160, 120] on div "feito há 0 minutos Horário do pedido [DATE] 21:44 Status do pedido ACEITO Entra…" at bounding box center [276, 128] width 233 height 156
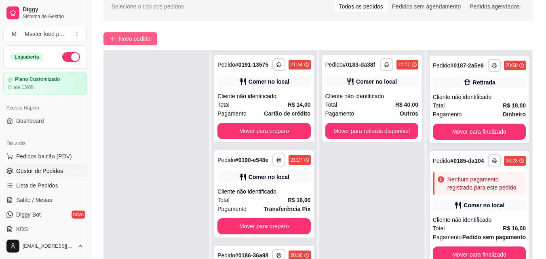
click at [147, 33] on button "Novo pedido" at bounding box center [130, 38] width 54 height 13
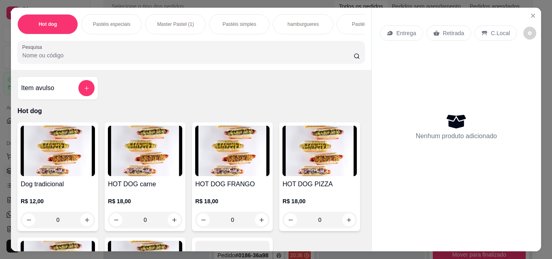
scroll to position [81, 0]
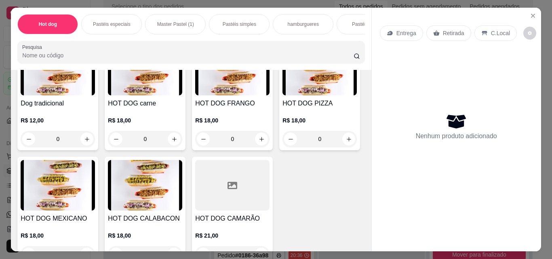
click at [253, 22] on div "Pastéis simples" at bounding box center [239, 24] width 61 height 20
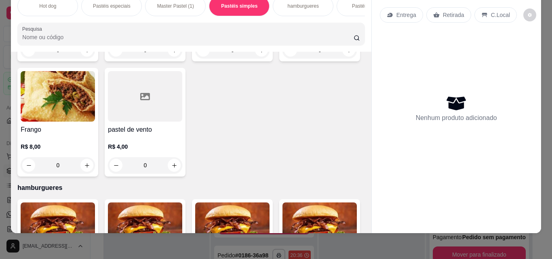
scroll to position [941, 0]
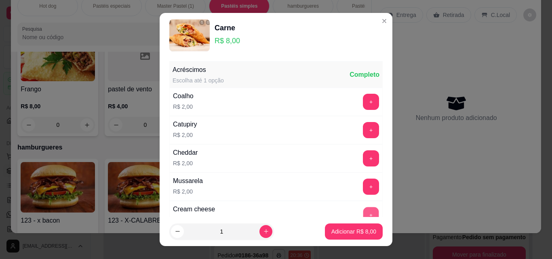
click at [363, 214] on button "+" at bounding box center [371, 215] width 16 height 16
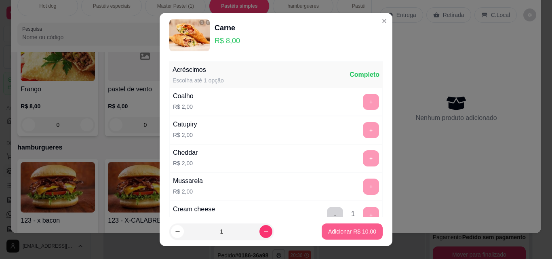
click at [346, 233] on p "Adicionar R$ 10,00" at bounding box center [352, 232] width 48 height 8
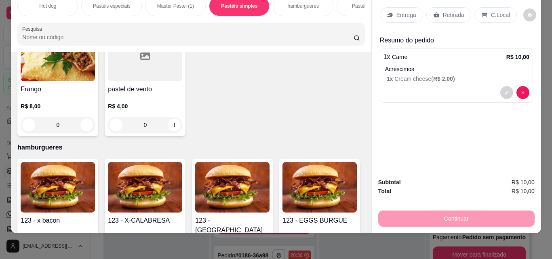
scroll to position [1022, 0]
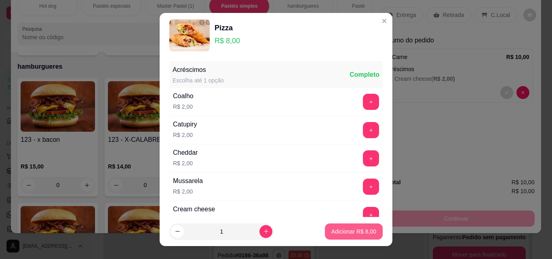
click at [331, 229] on p "Adicionar R$ 8,00" at bounding box center [353, 232] width 45 height 8
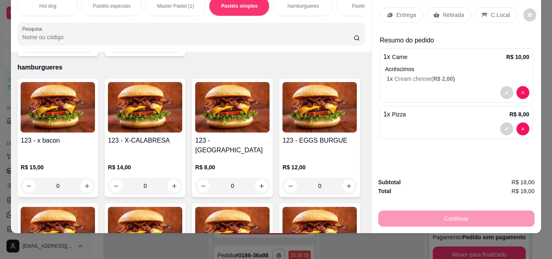
type input "1"
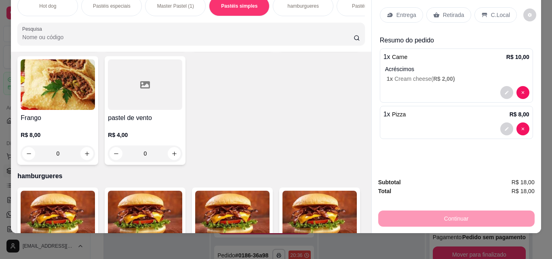
scroll to position [901, 0]
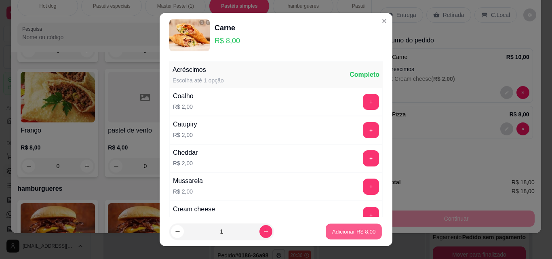
click at [364, 234] on p "Adicionar R$ 8,00" at bounding box center [354, 232] width 44 height 8
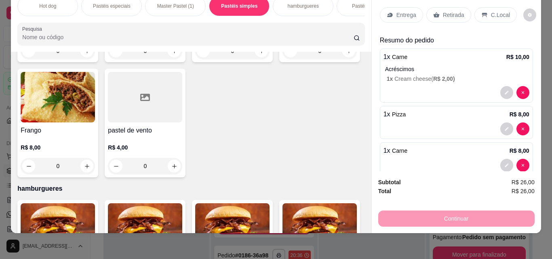
click at [485, 7] on div "C.Local" at bounding box center [496, 14] width 42 height 15
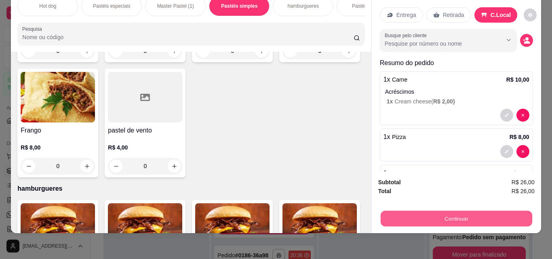
click at [501, 211] on button "Continuar" at bounding box center [456, 219] width 152 height 16
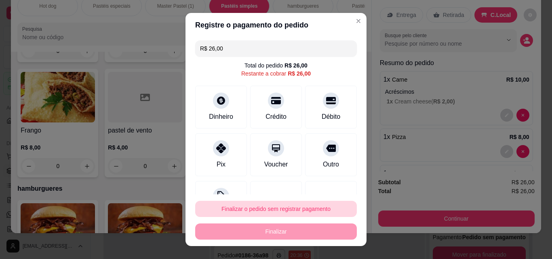
click at [311, 202] on button "Finalizar o pedido sem registrar pagamento" at bounding box center [276, 209] width 162 height 16
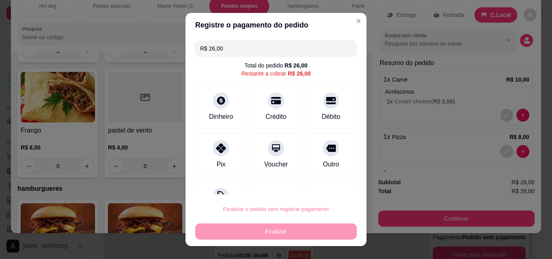
click at [334, 186] on button "Confirmar" at bounding box center [323, 186] width 30 height 13
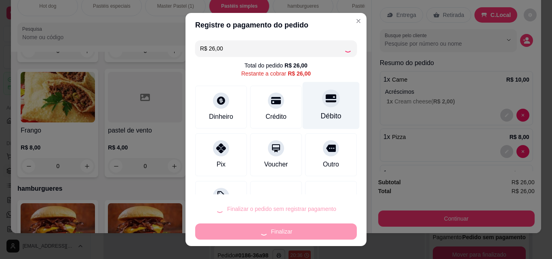
scroll to position [33, 0]
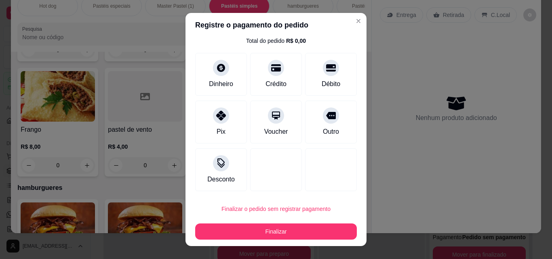
type input "0"
type input "R$ 0,00"
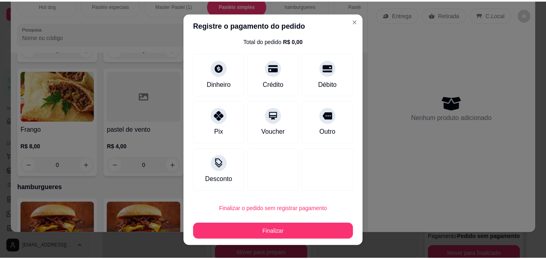
scroll to position [25, 0]
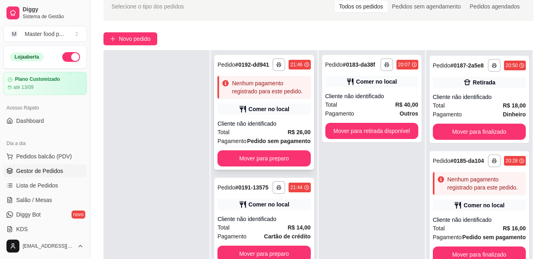
click at [268, 133] on div "**********" at bounding box center [263, 112] width 99 height 115
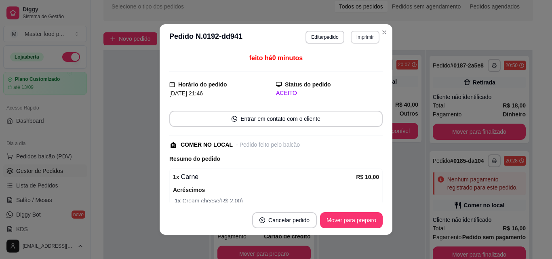
click at [367, 40] on button "Imprimir" at bounding box center [365, 37] width 29 height 13
click at [362, 63] on button "IMPRESSORA" at bounding box center [348, 65] width 57 height 13
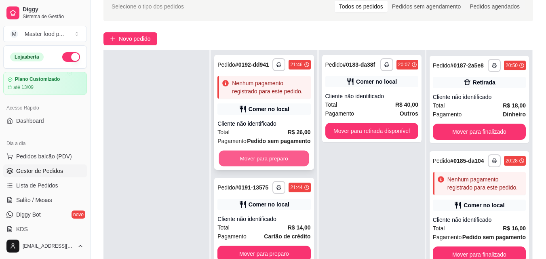
click at [276, 167] on button "Mover para preparo" at bounding box center [264, 159] width 90 height 16
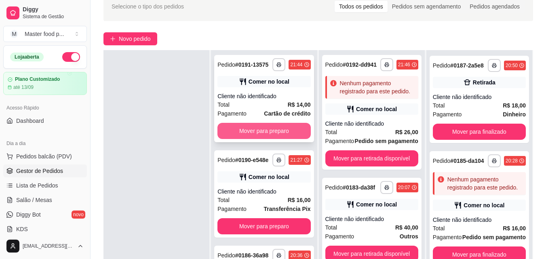
click at [282, 138] on button "Mover para preparo" at bounding box center [263, 131] width 93 height 16
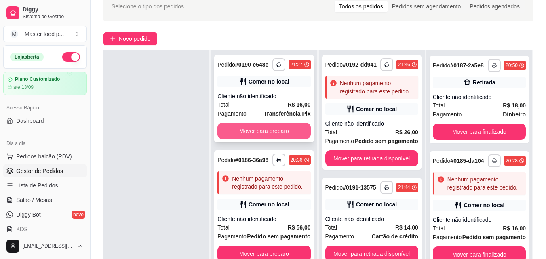
click at [292, 133] on button "Mover para preparo" at bounding box center [263, 131] width 93 height 16
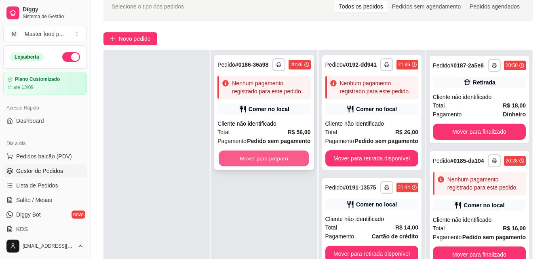
click at [280, 160] on button "Mover para preparo" at bounding box center [264, 159] width 90 height 16
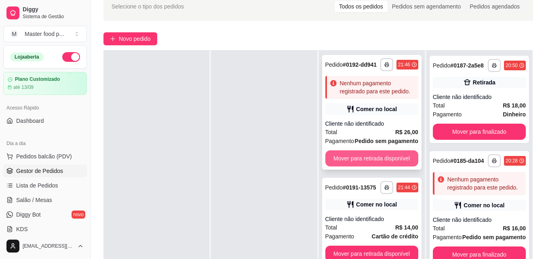
click at [340, 158] on button "Mover para retirada disponível" at bounding box center [371, 158] width 93 height 16
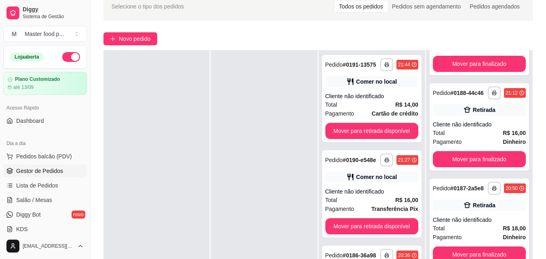
scroll to position [364, 0]
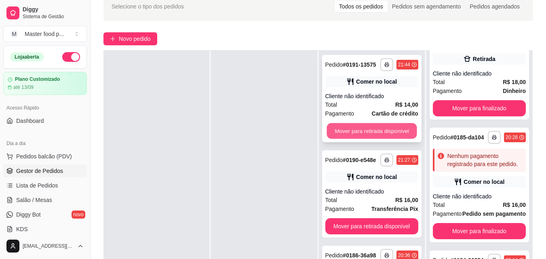
click at [350, 123] on button "Mover para retirada disponível" at bounding box center [372, 131] width 90 height 16
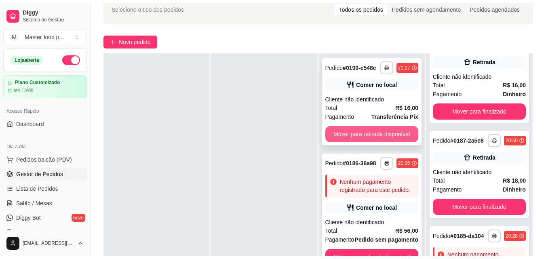
scroll to position [466, 0]
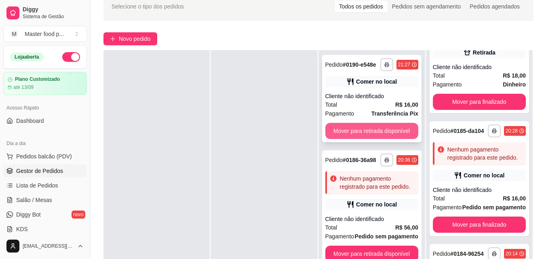
click at [373, 126] on button "Mover para retirada disponível" at bounding box center [371, 131] width 93 height 16
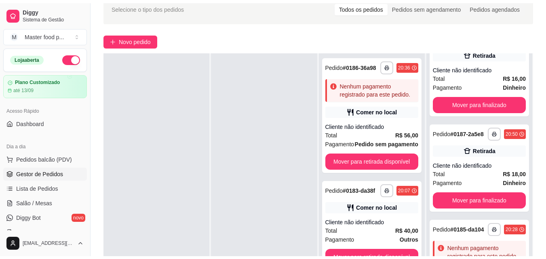
scroll to position [568, 0]
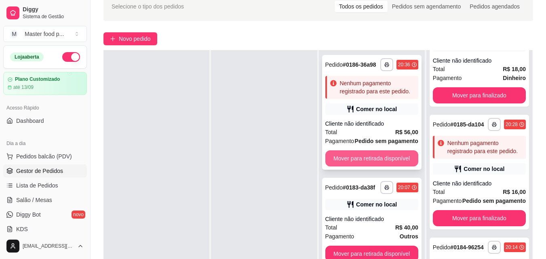
click at [371, 165] on button "Mover para retirada disponível" at bounding box center [371, 158] width 93 height 16
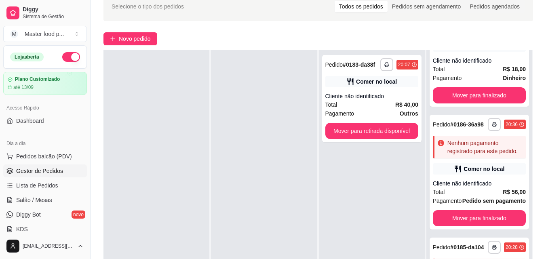
scroll to position [714, 0]
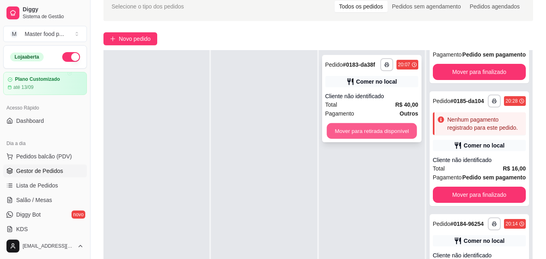
click at [382, 131] on button "Mover para retirada disponível" at bounding box center [372, 131] width 90 height 16
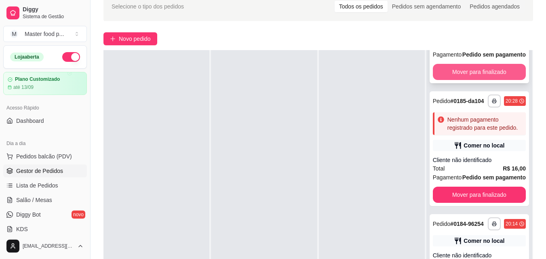
click at [496, 80] on button "Mover para finalizado" at bounding box center [479, 72] width 93 height 16
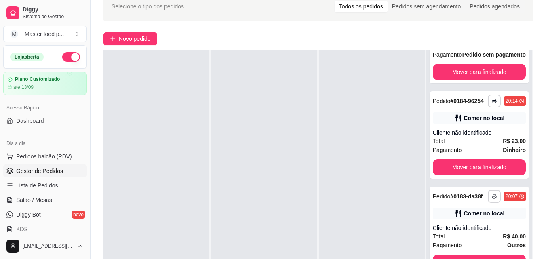
scroll to position [568, 0]
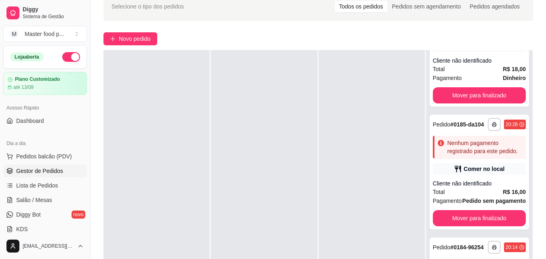
click at [490, 8] on button "Mover para finalizado" at bounding box center [479, 0] width 93 height 16
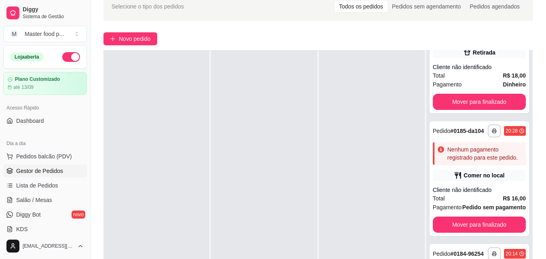
click at [490, 15] on button "Mover para finalizado" at bounding box center [479, 6] width 93 height 16
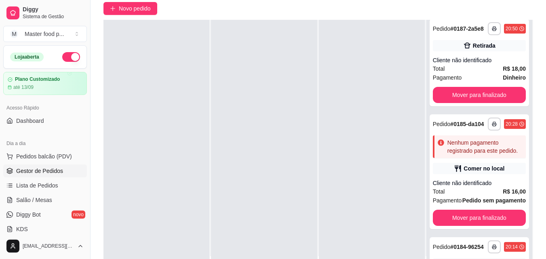
scroll to position [0, 0]
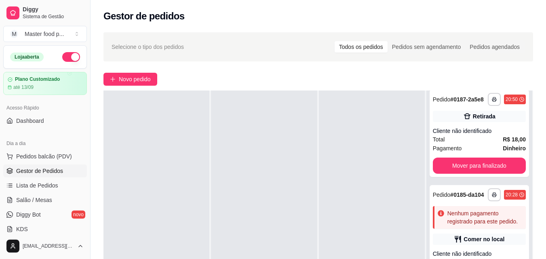
click at [447, 78] on button "Mover para finalizado" at bounding box center [479, 71] width 90 height 16
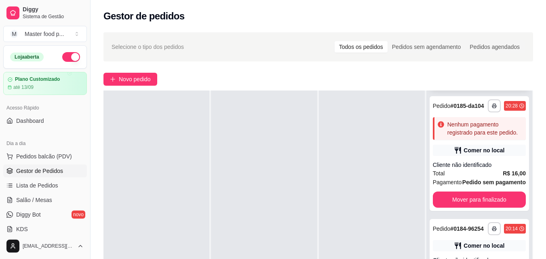
click at [469, 85] on button "Mover para finalizado" at bounding box center [479, 77] width 93 height 16
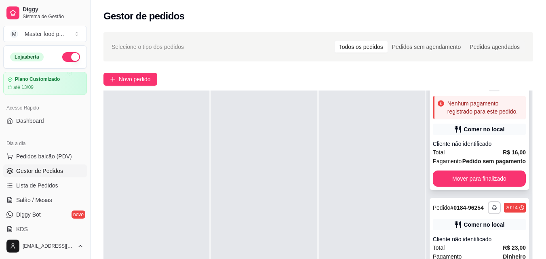
scroll to position [0, 0]
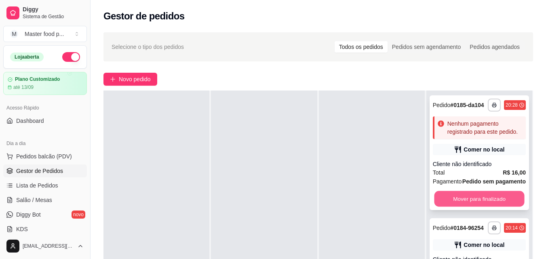
click at [505, 207] on button "Mover para finalizado" at bounding box center [479, 199] width 90 height 16
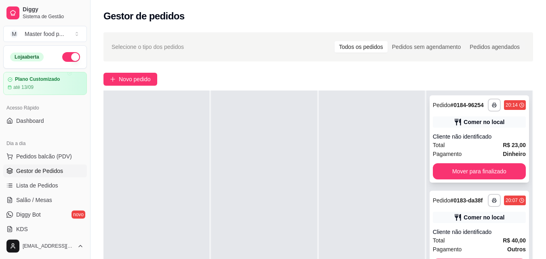
click at [486, 167] on div "**********" at bounding box center [479, 138] width 99 height 87
click at [446, 179] on button "Mover para finalizado" at bounding box center [479, 171] width 93 height 16
click at [470, 177] on button "Mover para finalizado" at bounding box center [479, 171] width 93 height 16
click at [473, 175] on button "Mover para finalizado" at bounding box center [479, 171] width 93 height 16
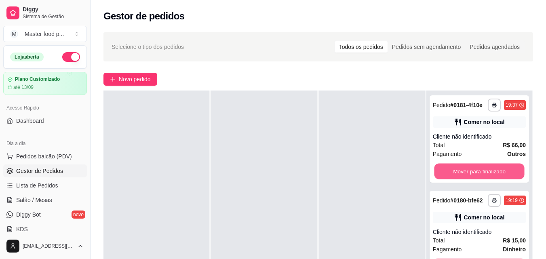
click at [473, 175] on button "Mover para finalizado" at bounding box center [479, 172] width 90 height 16
click at [473, 175] on button "Mover para finalizado" at bounding box center [479, 171] width 93 height 16
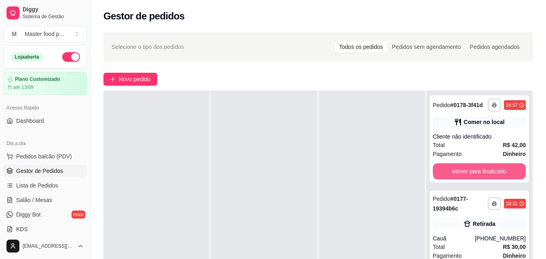
click at [473, 175] on button "Mover para finalizado" at bounding box center [479, 171] width 93 height 16
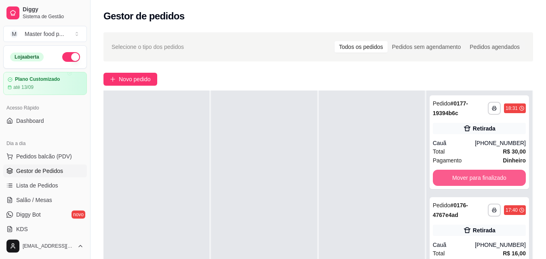
click at [473, 175] on button "Mover para finalizado" at bounding box center [479, 178] width 93 height 16
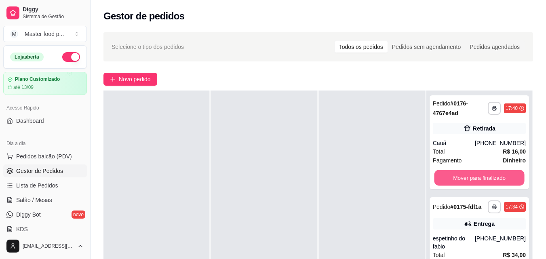
click at [473, 175] on button "Mover para finalizado" at bounding box center [479, 178] width 90 height 16
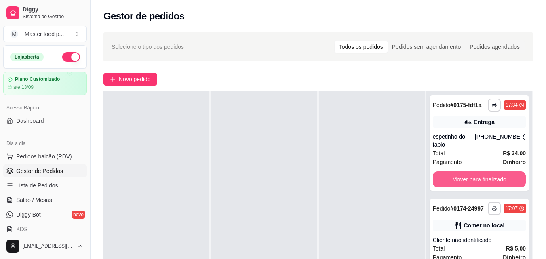
click at [473, 175] on button "Mover para finalizado" at bounding box center [479, 179] width 93 height 16
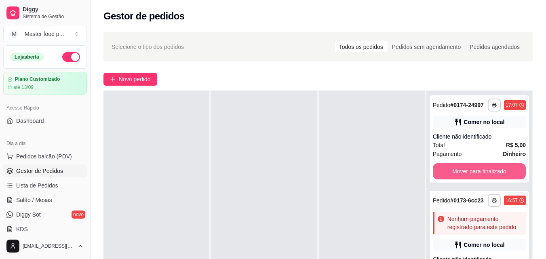
click at [473, 175] on button "Mover para finalizado" at bounding box center [479, 171] width 93 height 16
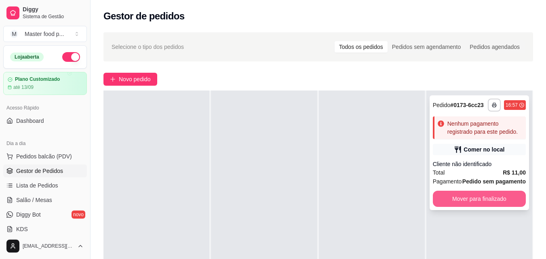
click at [492, 195] on button "Mover para finalizado" at bounding box center [479, 199] width 93 height 16
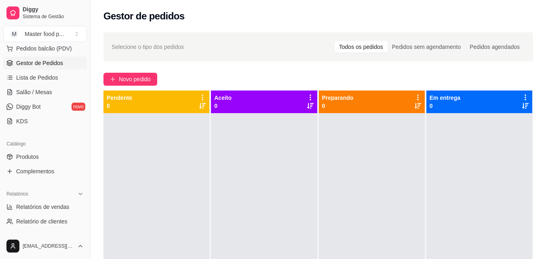
scroll to position [121, 0]
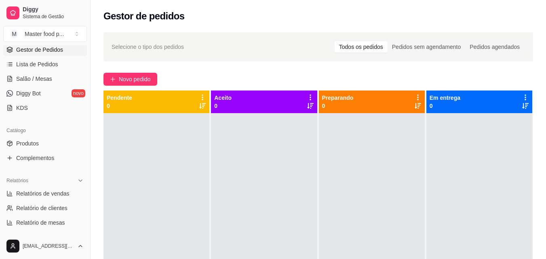
click at [52, 191] on span "Relatórios de vendas" at bounding box center [42, 194] width 53 height 8
select select "ALL"
select select "0"
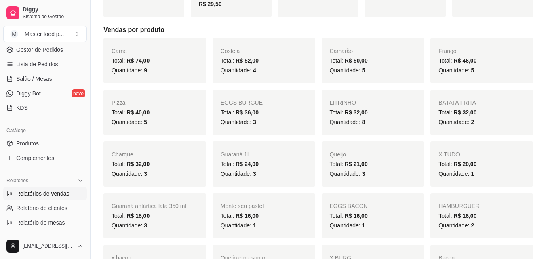
scroll to position [121, 0]
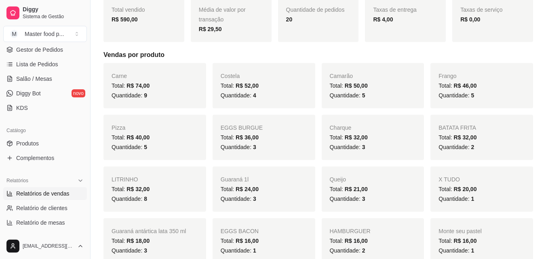
click at [40, 44] on div "Diggy Sistema de Gestão M Master food p ..." at bounding box center [45, 22] width 90 height 45
click at [38, 52] on span "Gestor de Pedidos" at bounding box center [39, 50] width 47 height 8
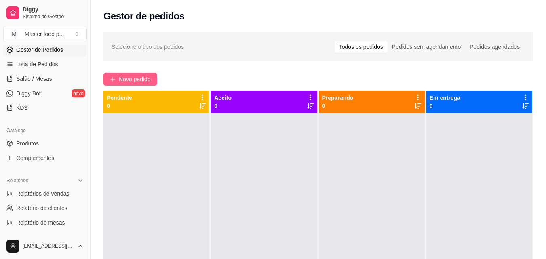
click at [134, 82] on span "Novo pedido" at bounding box center [135, 79] width 32 height 9
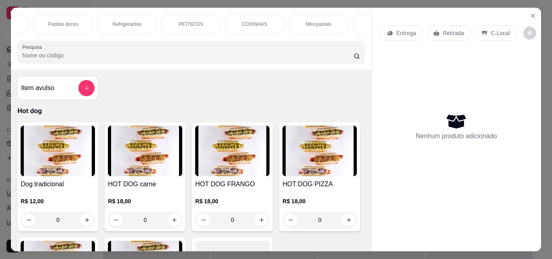
scroll to position [0, 480]
click at [327, 21] on p "Cervejas" at bounding box center [334, 24] width 19 height 6
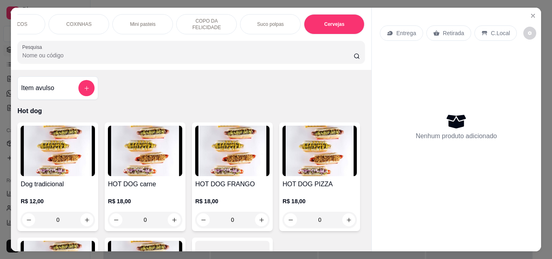
scroll to position [21, 0]
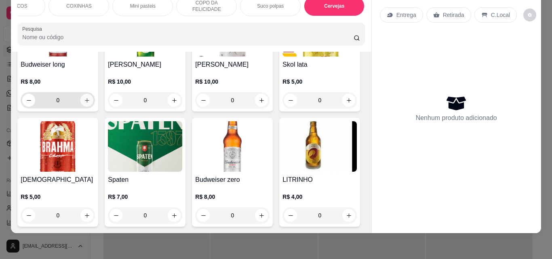
click at [84, 103] on icon "increase-product-quantity" at bounding box center [87, 100] width 6 height 6
click at [85, 103] on icon "increase-product-quantity" at bounding box center [87, 100] width 4 height 4
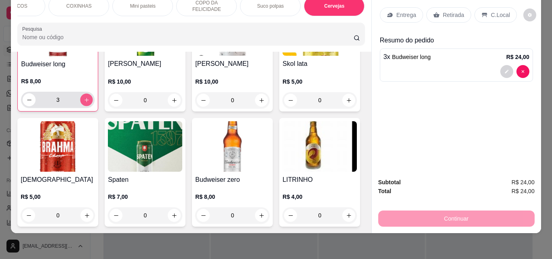
click at [84, 102] on icon "increase-product-quantity" at bounding box center [86, 100] width 4 height 4
click at [87, 103] on icon "increase-product-quantity" at bounding box center [87, 100] width 6 height 6
type input "5"
click at [343, 107] on button "increase-product-quantity" at bounding box center [349, 100] width 13 height 13
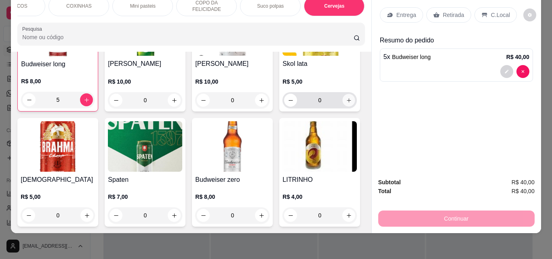
click at [284, 108] on div "0" at bounding box center [319, 100] width 71 height 16
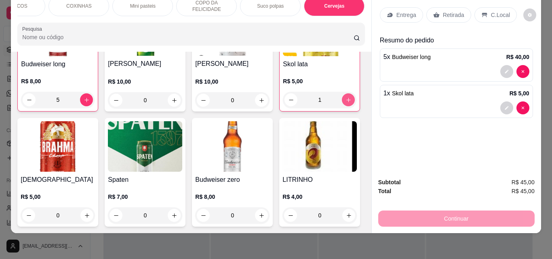
click at [346, 103] on icon "increase-product-quantity" at bounding box center [349, 100] width 6 height 6
type input "2"
click at [484, 7] on div "C.Local" at bounding box center [496, 14] width 42 height 15
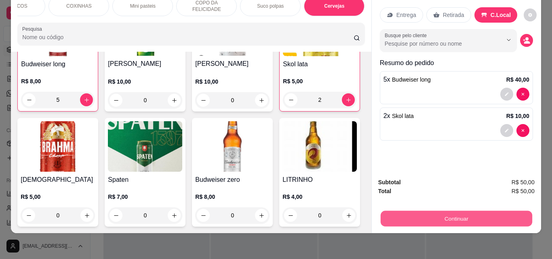
click at [467, 219] on button "Continuar" at bounding box center [456, 219] width 152 height 16
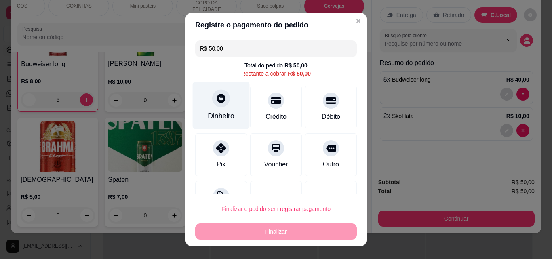
click at [222, 103] on div at bounding box center [221, 98] width 18 height 18
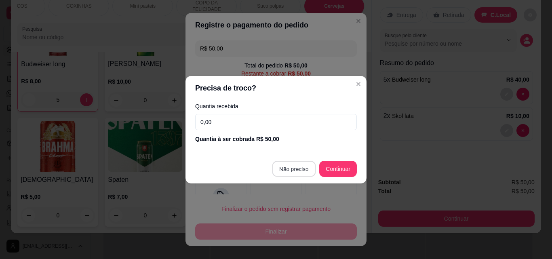
type input "R$ 0,00"
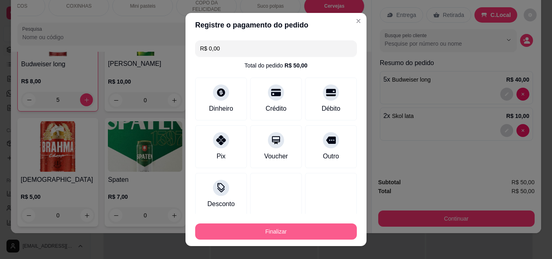
click at [273, 229] on button "Finalizar" at bounding box center [276, 232] width 162 height 16
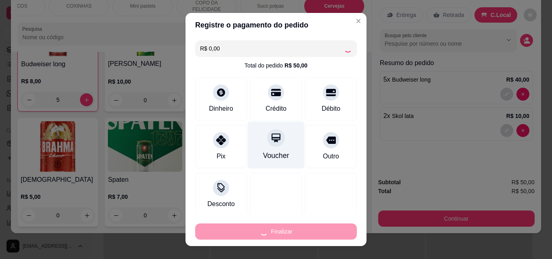
type input "0"
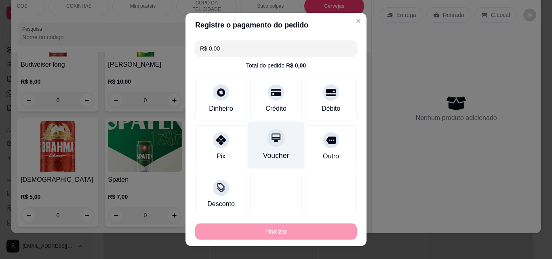
type input "-R$ 50,00"
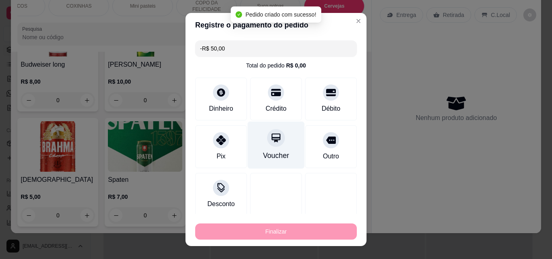
scroll to position [3911, 0]
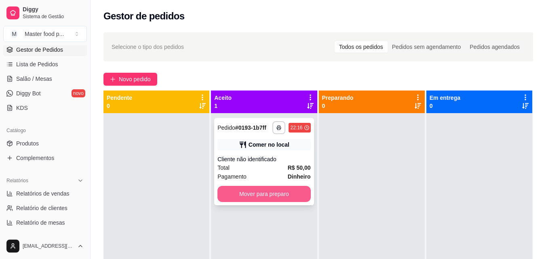
click at [247, 187] on button "Mover para preparo" at bounding box center [263, 194] width 93 height 16
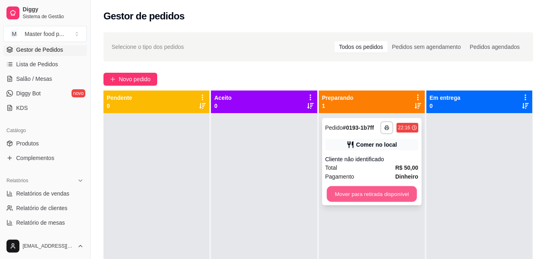
click at [349, 195] on button "Mover para retirada disponível" at bounding box center [372, 194] width 90 height 16
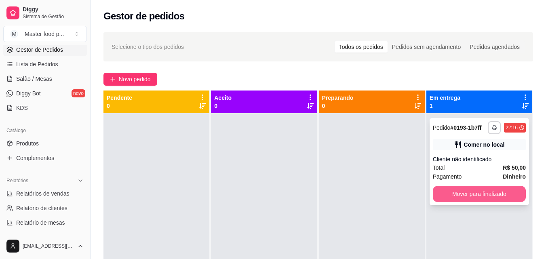
click at [481, 194] on button "Mover para finalizado" at bounding box center [479, 194] width 93 height 16
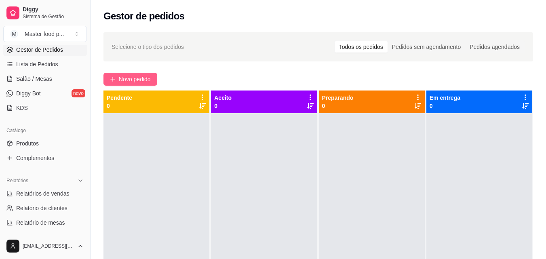
click at [132, 77] on span "Novo pedido" at bounding box center [135, 79] width 32 height 9
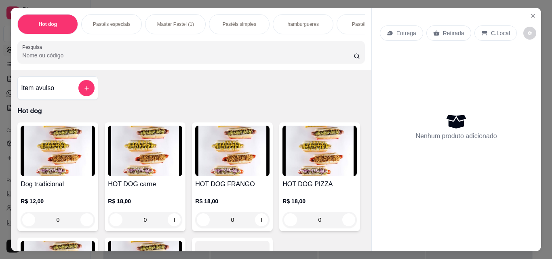
click at [218, 22] on div "Pastéis simples" at bounding box center [239, 24] width 61 height 20
click at [218, 22] on div "Hot dog Pastéis especiais Master Pastel (1) Pastéis simples hamburgueres Pastéi…" at bounding box center [191, 39] width 360 height 62
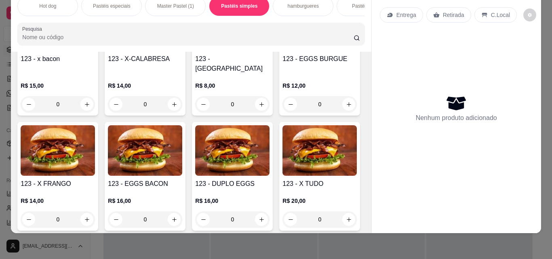
scroll to position [1144, 0]
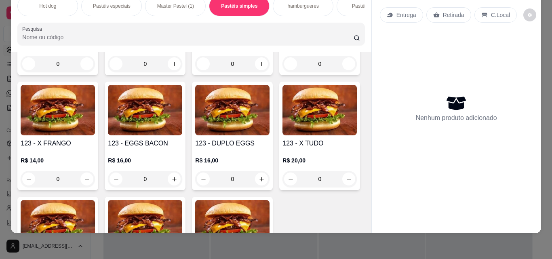
type input "1"
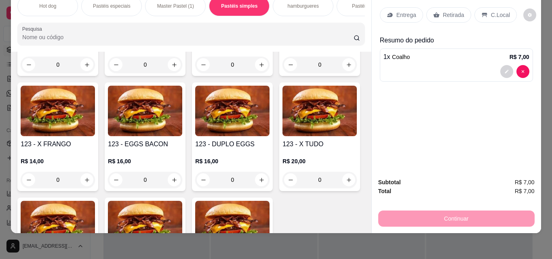
click at [173, 4] on div "Master Pastel (1)" at bounding box center [175, 6] width 61 height 20
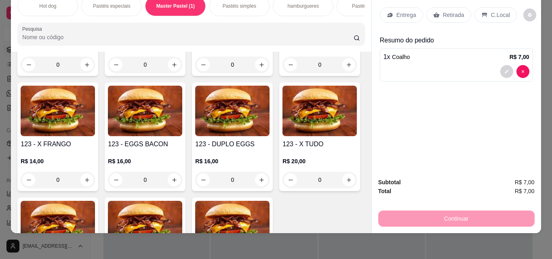
scroll to position [770, 0]
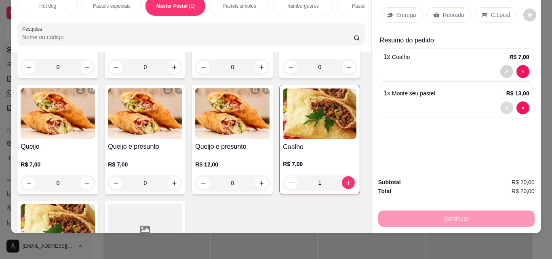
click at [504, 106] on icon "decrease-product-quantity" at bounding box center [506, 108] width 5 height 5
type input "0"
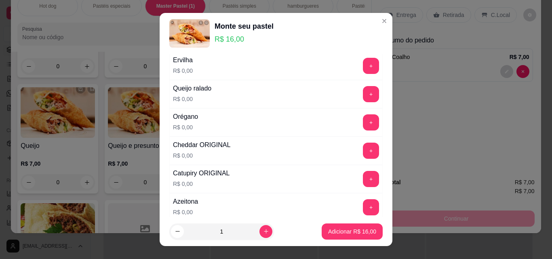
scroll to position [323, 0]
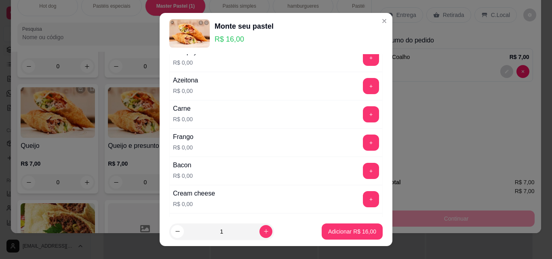
click at [367, 134] on div "Frango R$ 0,00 +" at bounding box center [275, 143] width 213 height 28
click at [363, 139] on button "+" at bounding box center [371, 143] width 16 height 16
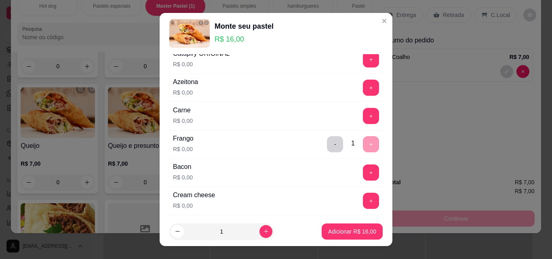
scroll to position [364, 0]
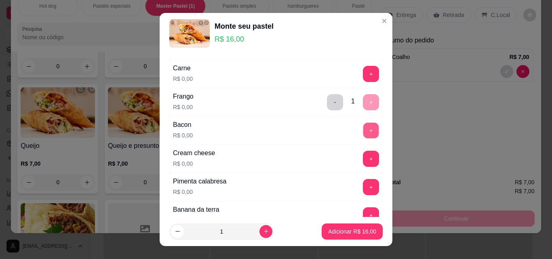
click at [363, 127] on button "+" at bounding box center [371, 130] width 16 height 16
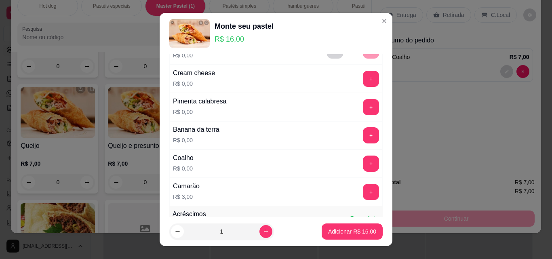
scroll to position [445, 0]
click at [363, 166] on button "+" at bounding box center [371, 163] width 16 height 16
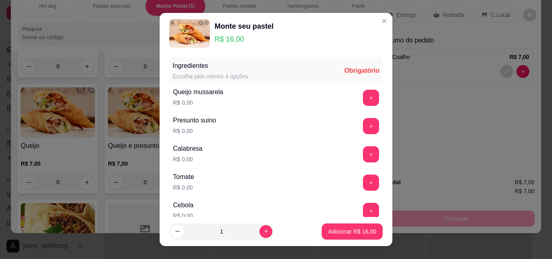
scroll to position [0, 0]
click at [363, 156] on button "+" at bounding box center [371, 155] width 16 height 16
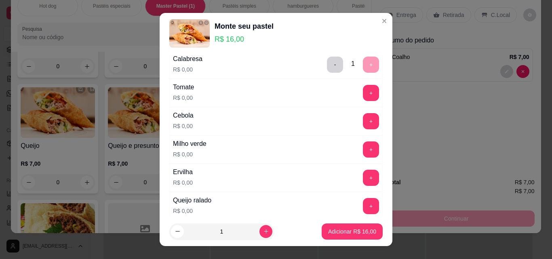
scroll to position [81, 0]
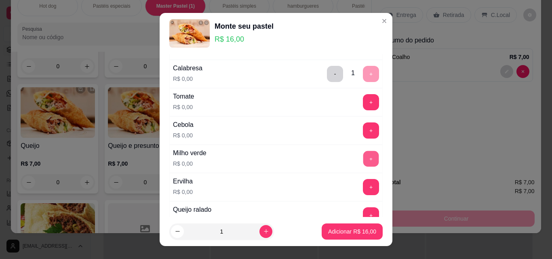
click at [363, 160] on button "+" at bounding box center [371, 159] width 16 height 16
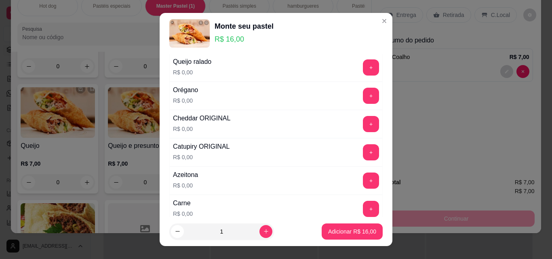
scroll to position [243, 0]
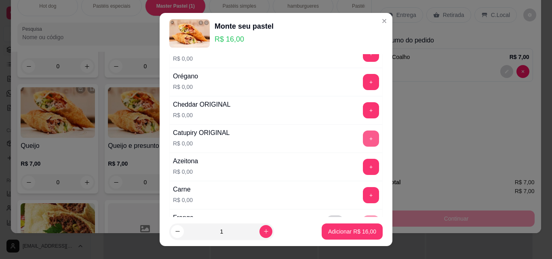
click at [363, 140] on button "+" at bounding box center [371, 139] width 16 height 16
click at [363, 112] on button "+" at bounding box center [371, 110] width 16 height 16
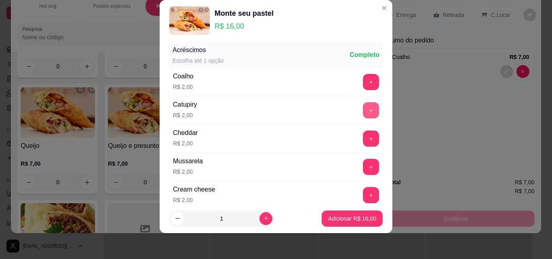
scroll to position [596, 0]
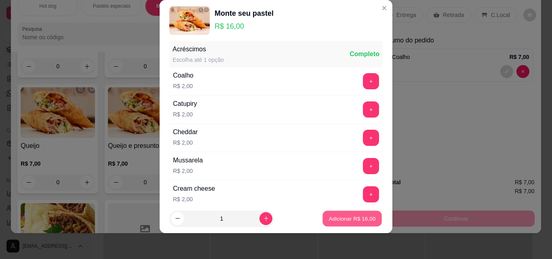
click at [344, 212] on button "Adicionar R$ 16,00" at bounding box center [352, 219] width 59 height 16
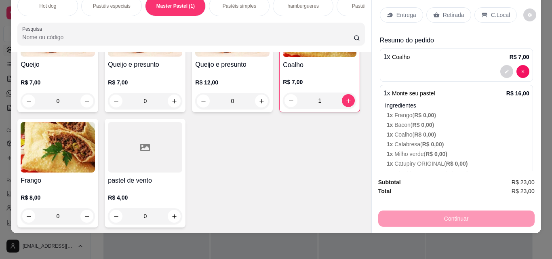
scroll to position [891, 0]
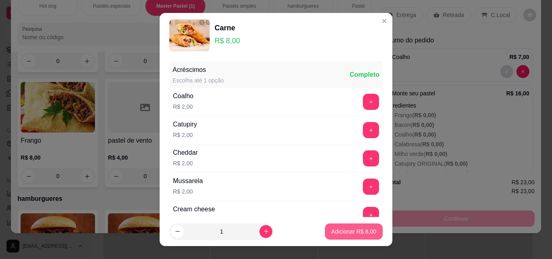
click at [359, 232] on p "Adicionar R$ 8,00" at bounding box center [353, 232] width 45 height 8
type input "1"
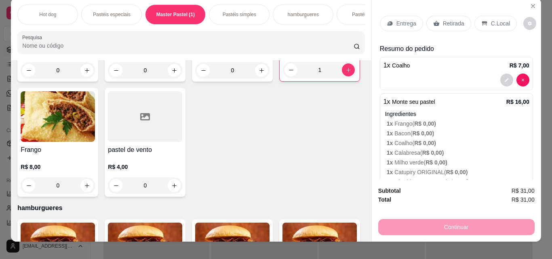
scroll to position [0, 0]
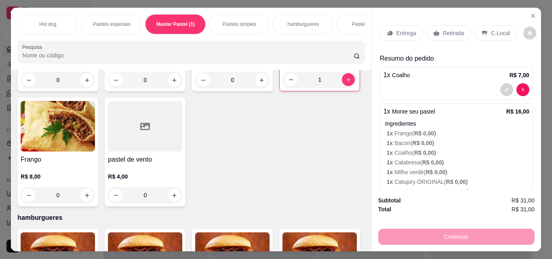
click at [483, 30] on icon at bounding box center [484, 33] width 6 height 6
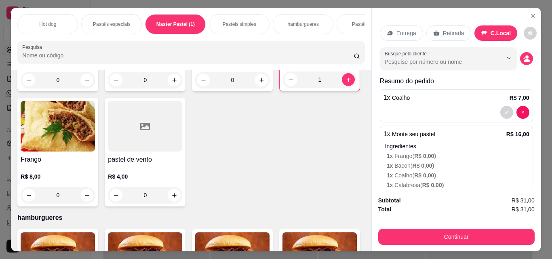
click at [460, 28] on div "Retirada" at bounding box center [448, 32] width 45 height 15
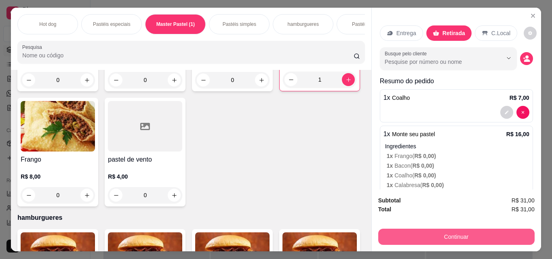
click at [458, 229] on button "Continuar" at bounding box center [456, 237] width 156 height 16
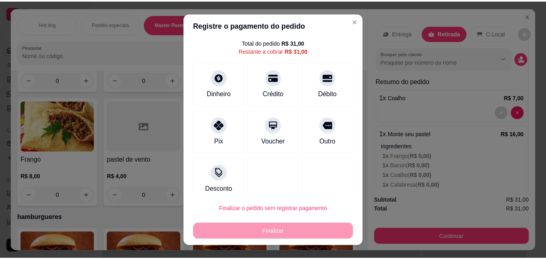
scroll to position [33, 0]
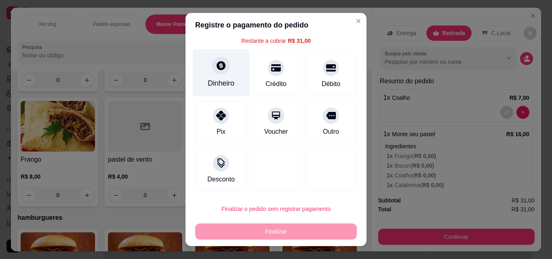
click at [230, 87] on div "Dinheiro" at bounding box center [221, 83] width 27 height 11
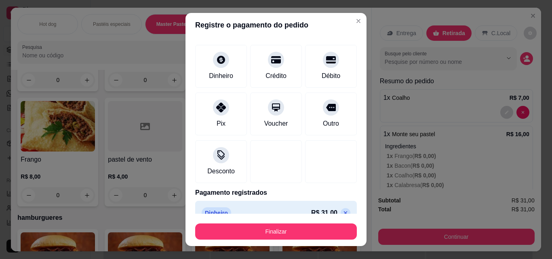
type input "R$ 0,00"
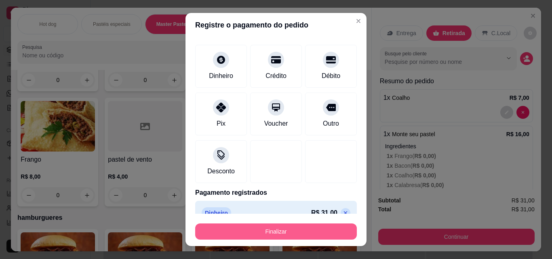
click at [304, 226] on button "Finalizar" at bounding box center [276, 232] width 162 height 16
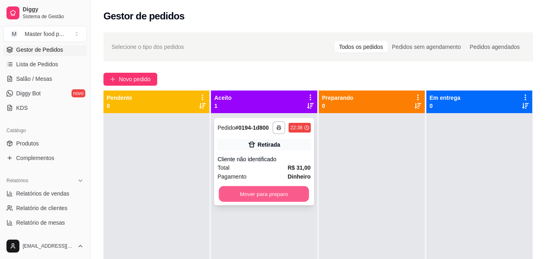
click at [255, 190] on button "Mover para preparo" at bounding box center [264, 194] width 90 height 16
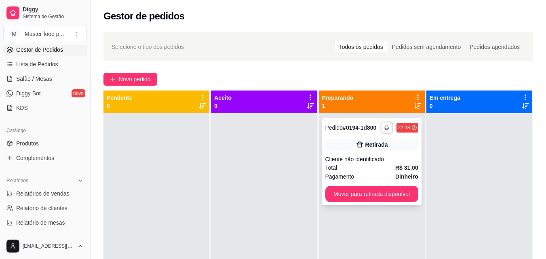
click at [384, 129] on icon "button" at bounding box center [386, 127] width 5 height 5
click at [372, 155] on button "IMPRESSORA" at bounding box center [361, 156] width 57 height 13
